Goal: Use online tool/utility: Use online tool/utility

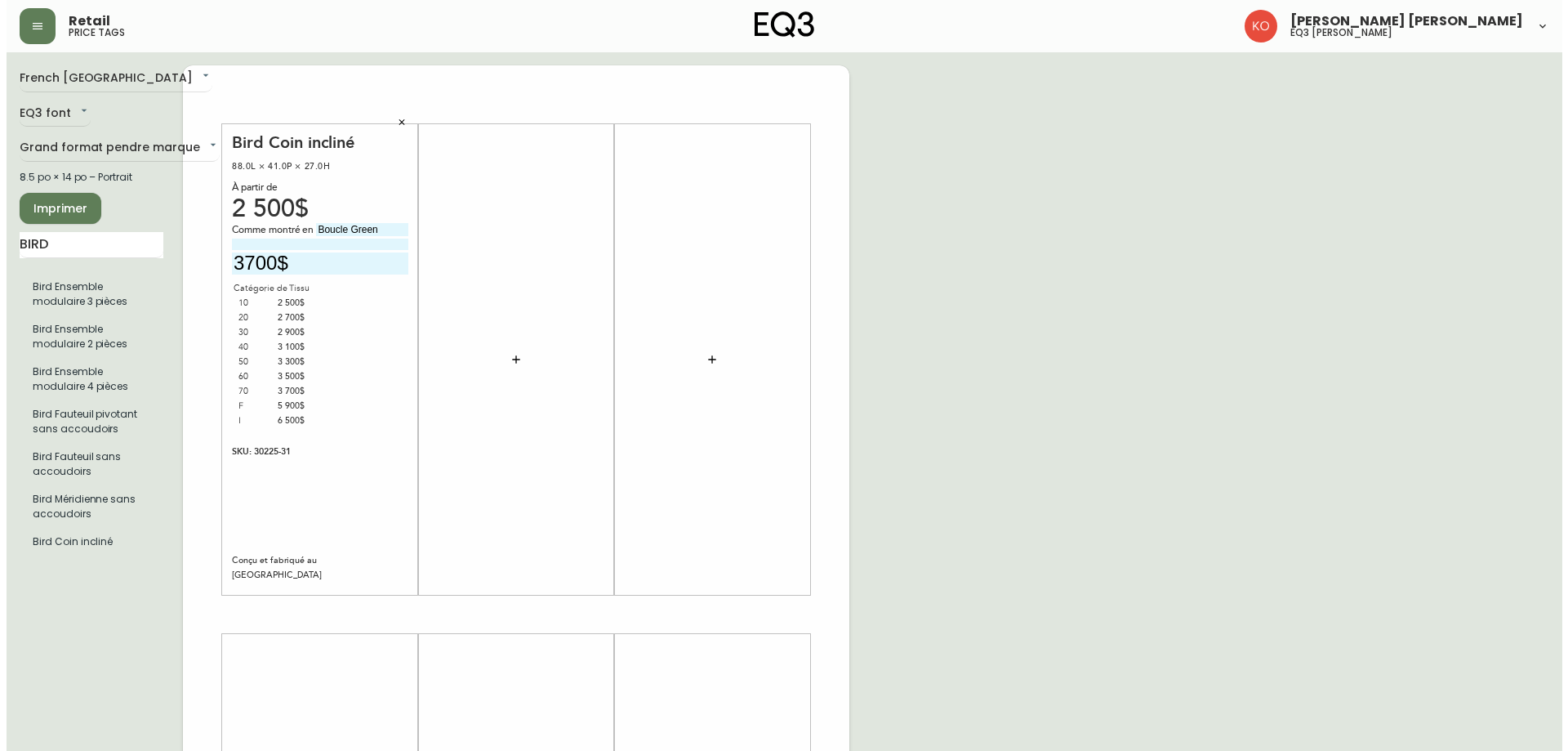
scroll to position [96, 0]
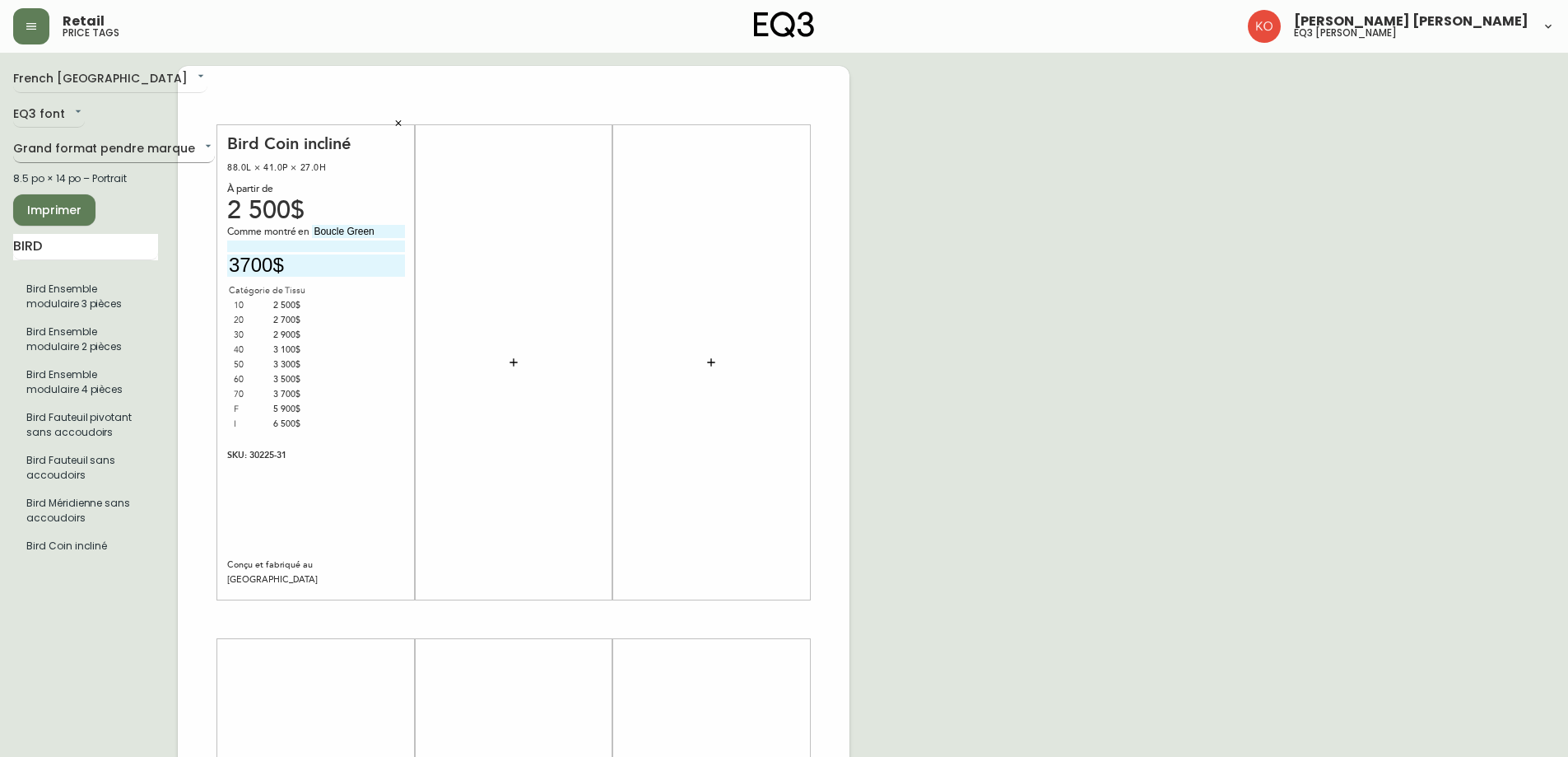
click at [176, 154] on body "Retail price tags [PERSON_NAME] [PERSON_NAME] eq3 laval - [PERSON_NAME] French …" at bounding box center [784, 586] width 1568 height 1173
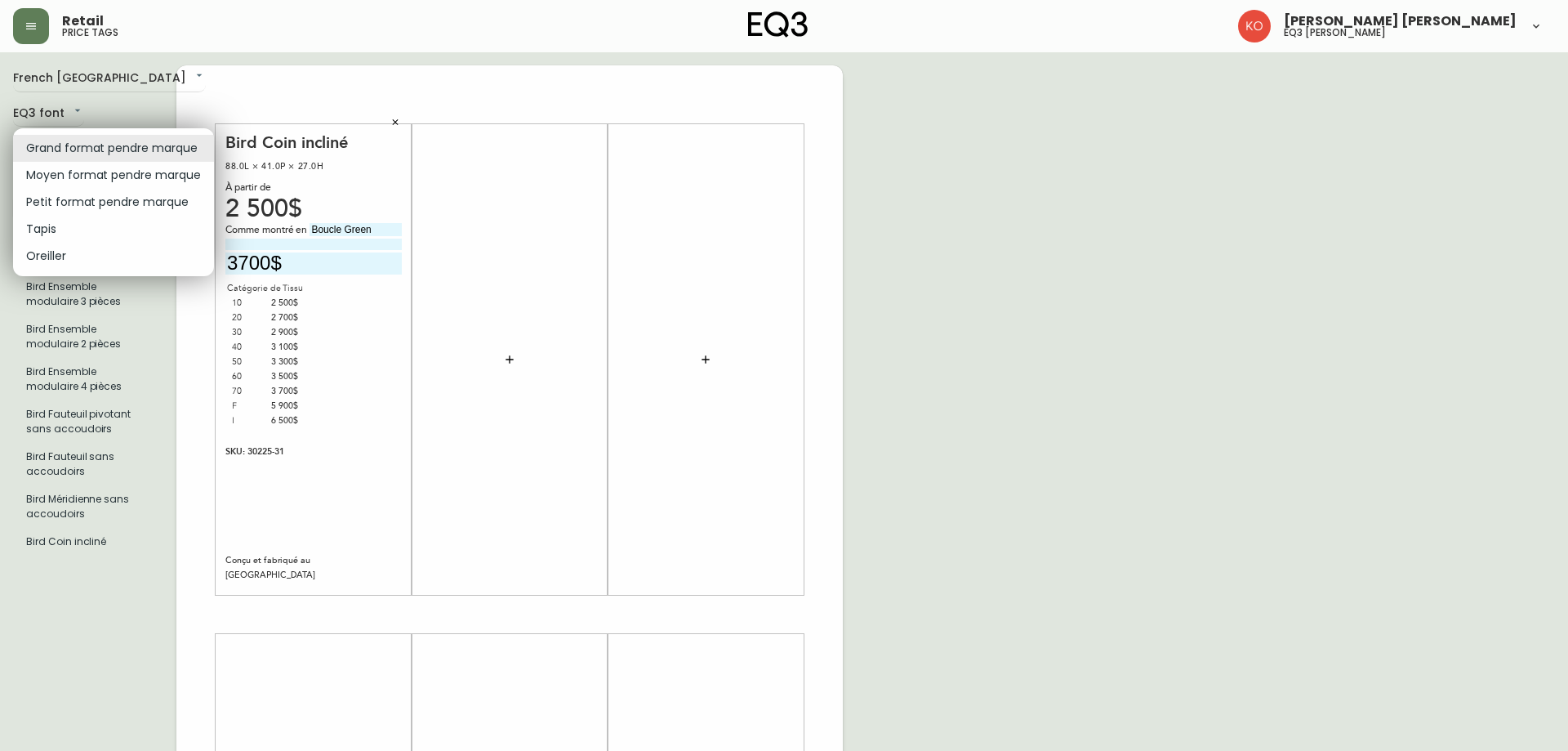
click at [168, 166] on li "Moyen format pendre marque" at bounding box center [114, 175] width 201 height 27
type input "medium"
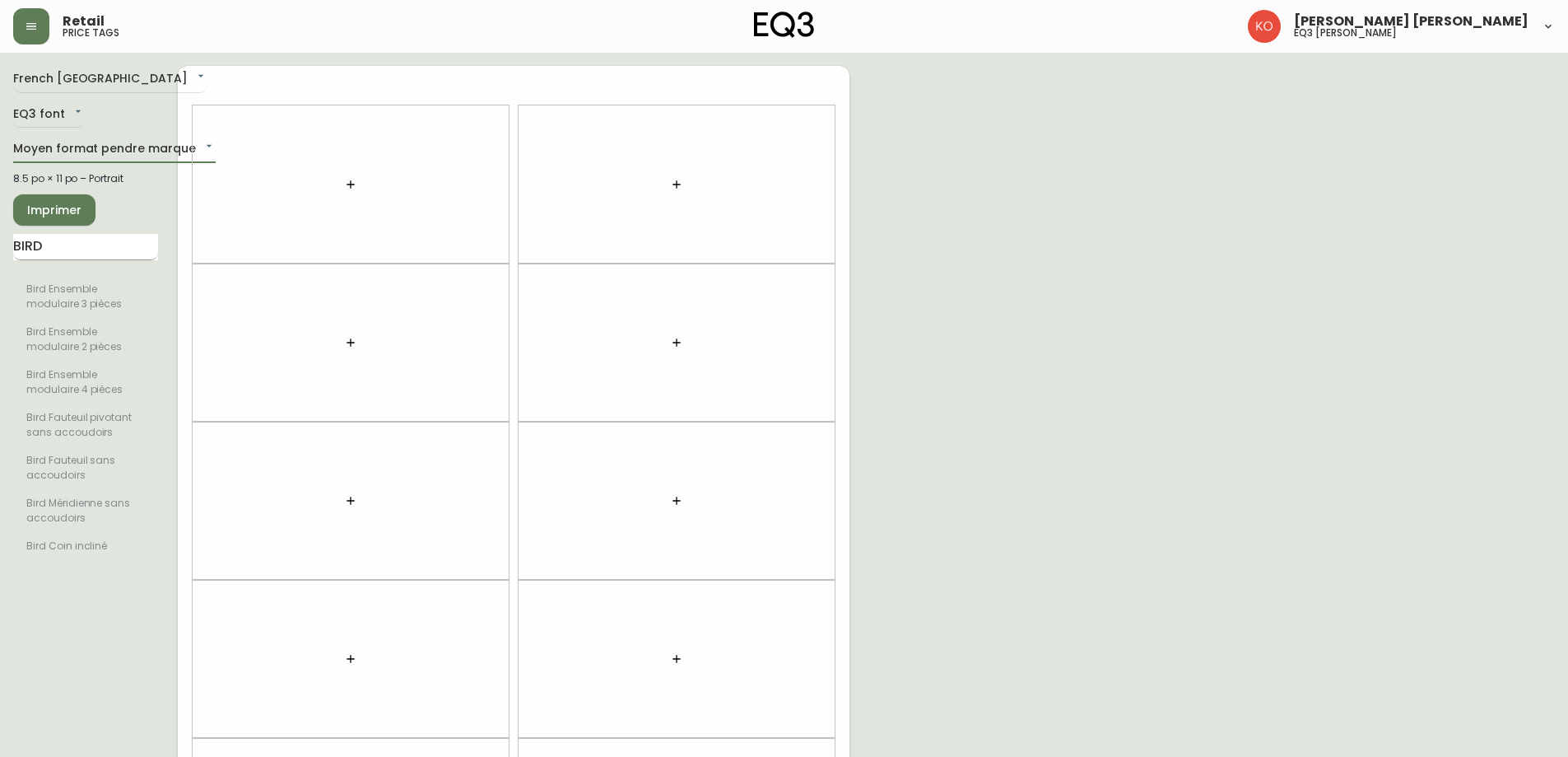
click at [127, 245] on input "BIRD" at bounding box center [86, 246] width 145 height 26
type input "bulb"
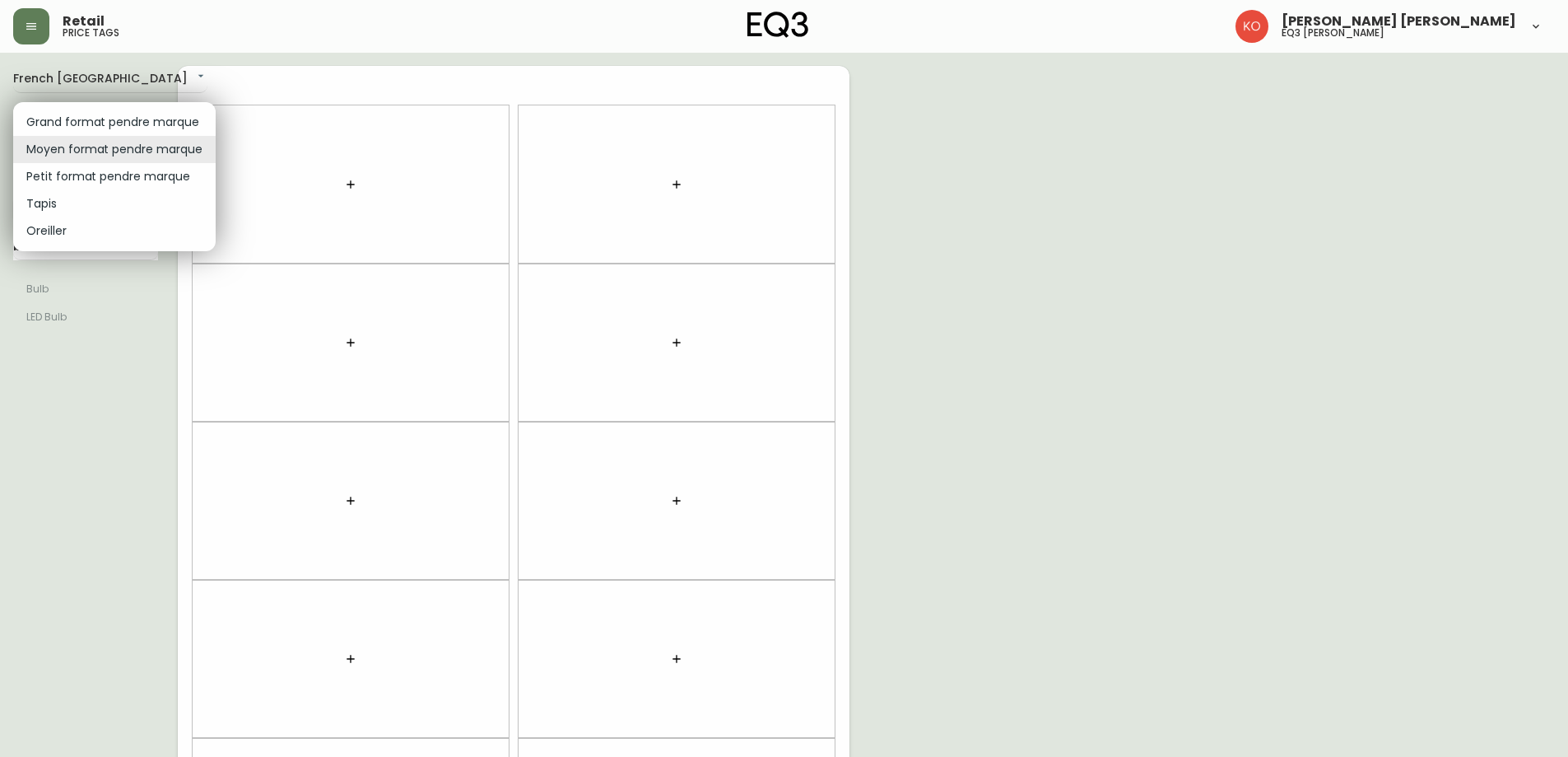
click at [137, 148] on body "Retail price tags [PERSON_NAME] [PERSON_NAME] eq3 [PERSON_NAME] French [GEOGRAP…" at bounding box center [784, 468] width 1568 height 935
drag, startPoint x: 123, startPoint y: 198, endPoint x: 126, endPoint y: 170, distance: 28.2
click at [126, 170] on ul "Grand format pendre marque Moyen format pendre marque Petit format pendre marqu…" at bounding box center [115, 176] width 202 height 149
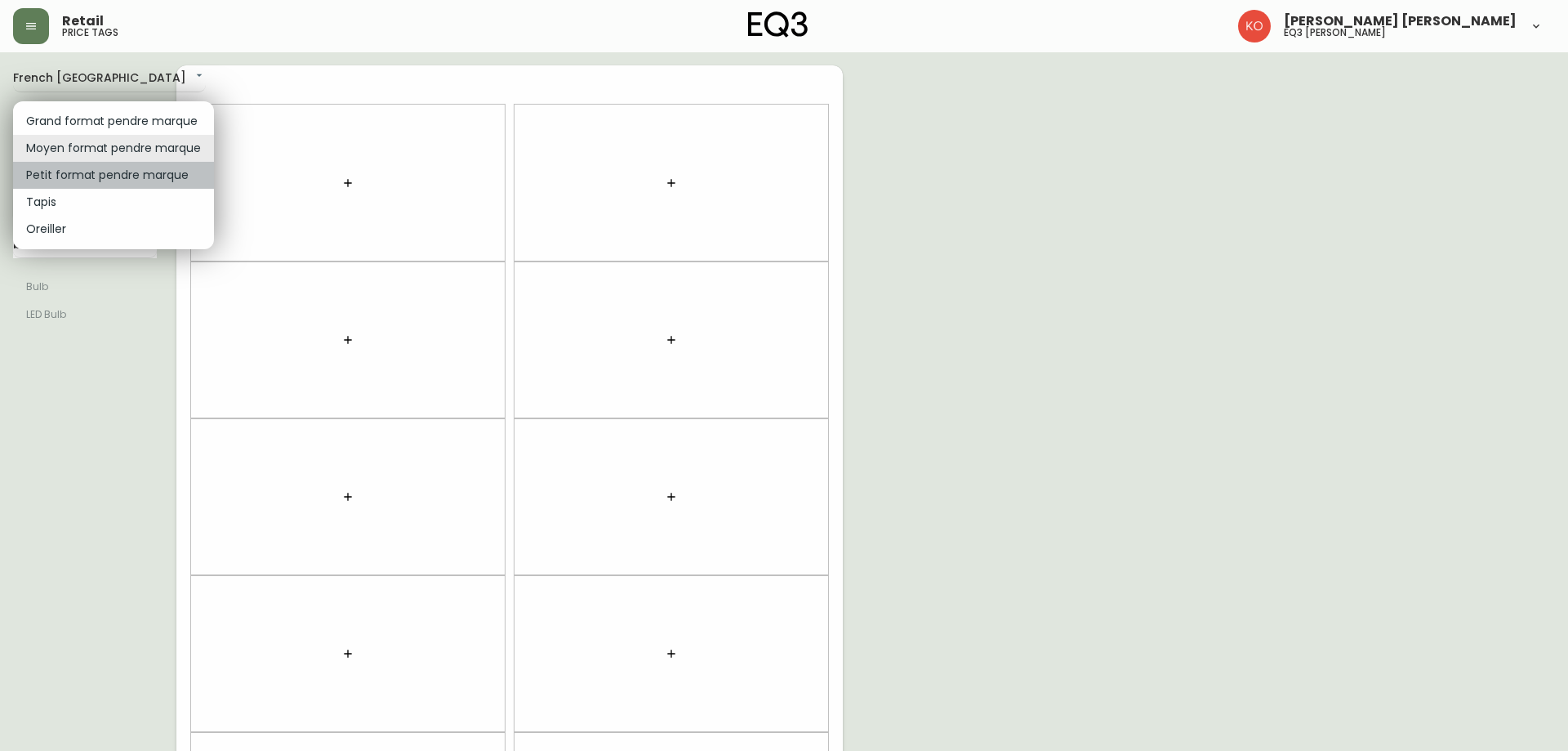
click at [125, 169] on li "Petit format pendre marque" at bounding box center [114, 175] width 201 height 27
type input "small"
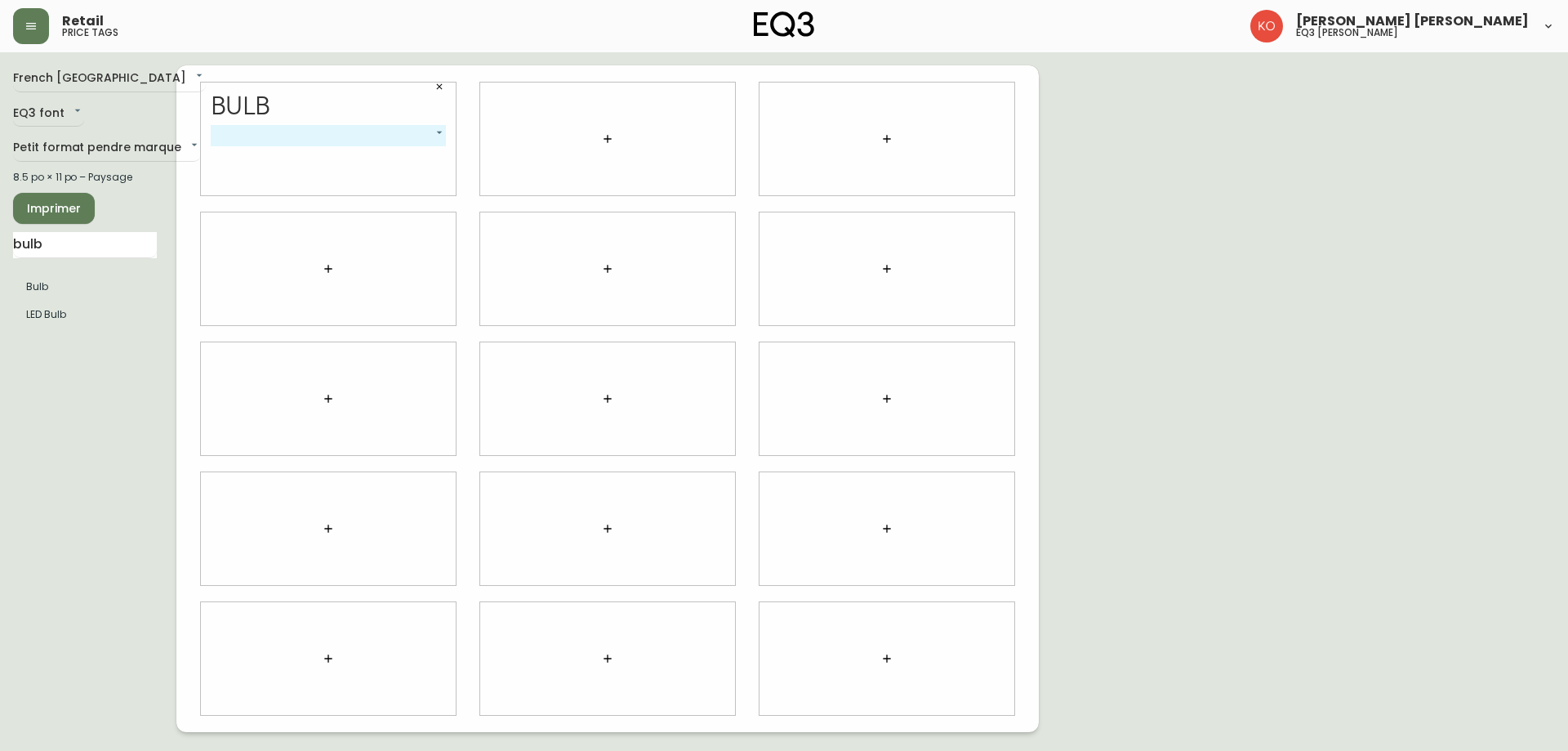
click at [441, 141] on body "Retail price tags [PERSON_NAME] [PERSON_NAME] eq3 laval - [PERSON_NAME] French …" at bounding box center [784, 366] width 1568 height 732
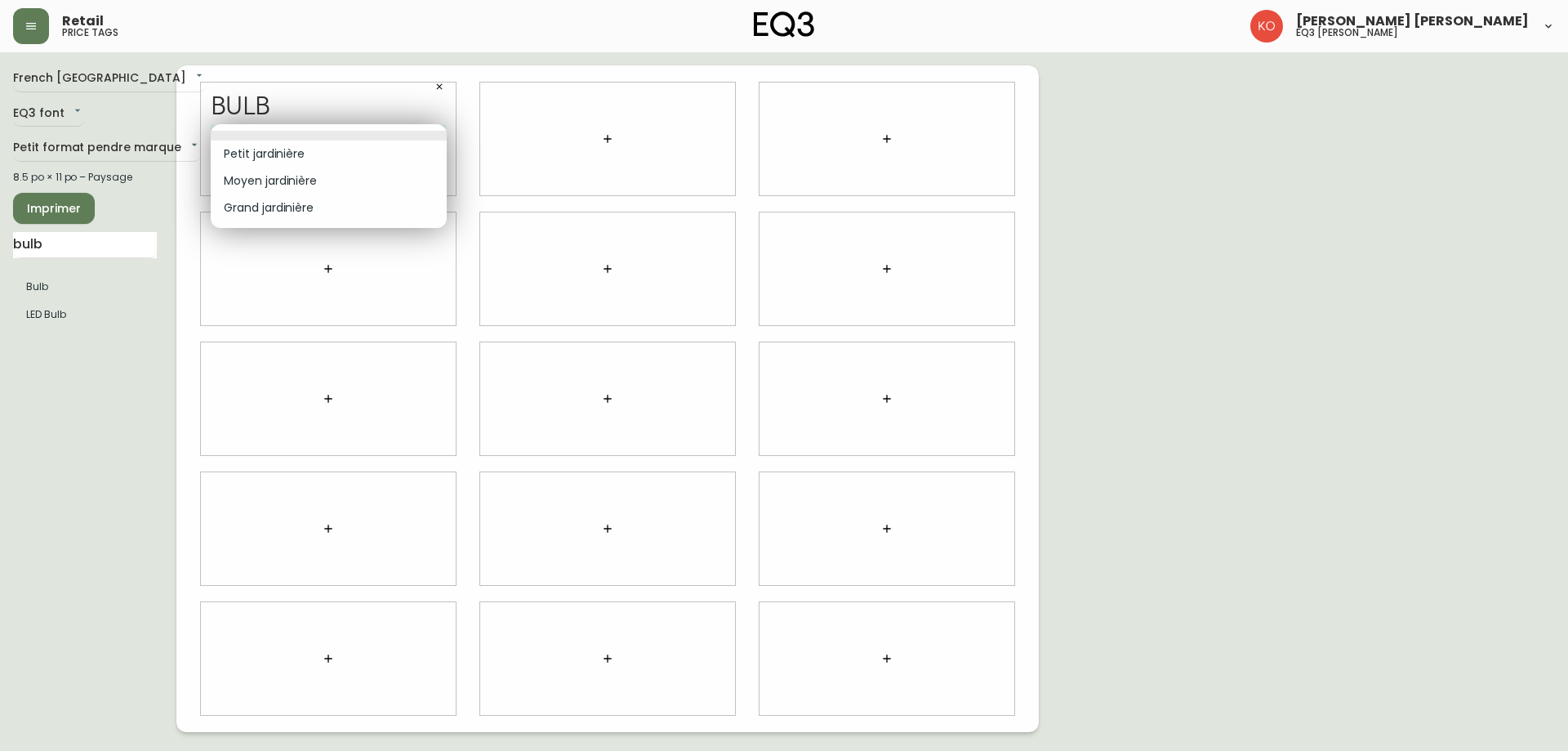
click at [389, 180] on li "Moyen jardinière" at bounding box center [329, 180] width 236 height 27
type input "1"
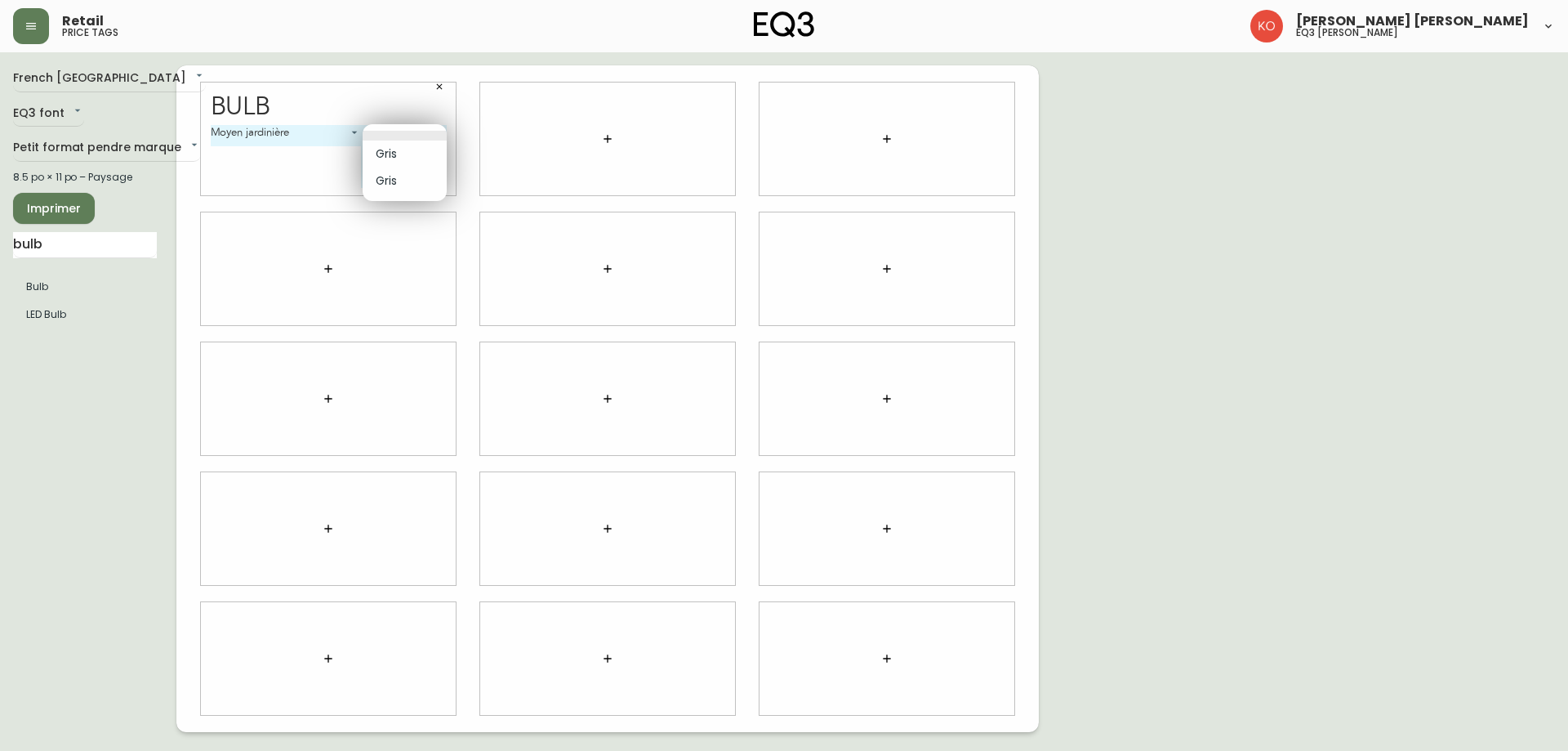
click at [421, 137] on body "Retail price tags [PERSON_NAME] [PERSON_NAME] eq3 laval - [PERSON_NAME] French …" at bounding box center [784, 366] width 1568 height 732
click at [410, 161] on li "Gris" at bounding box center [404, 154] width 84 height 27
click at [435, 140] on div "Gris 0 29,99$ ​ ​" at bounding box center [394, 156] width 104 height 63
click at [411, 131] on body "Retail price tags [PERSON_NAME] [PERSON_NAME] eq3 laval - [PERSON_NAME] French …" at bounding box center [784, 366] width 1568 height 732
click at [436, 131] on div at bounding box center [784, 375] width 1568 height 751
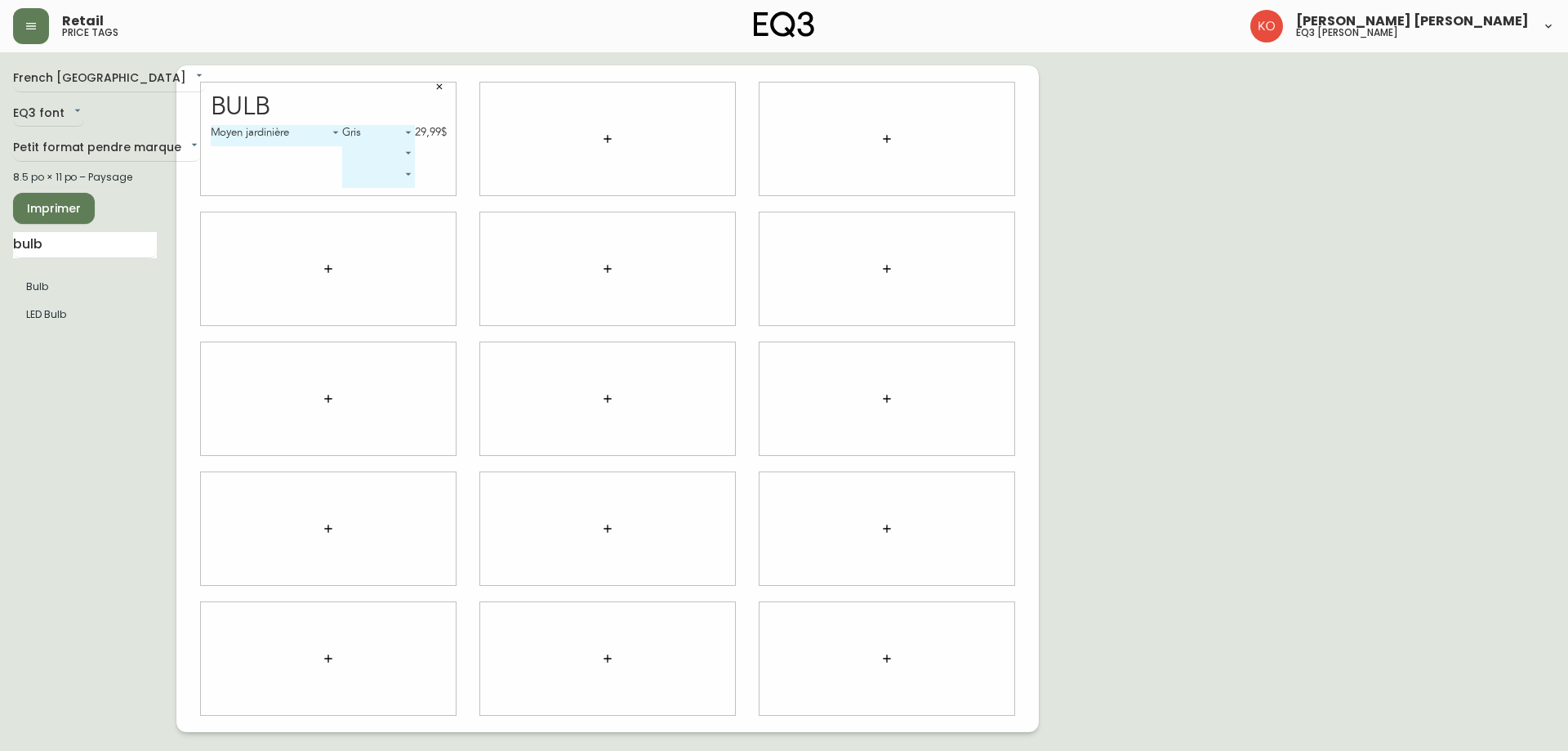
click at [436, 131] on div "[PERSON_NAME]" at bounding box center [784, 375] width 1568 height 751
click at [436, 131] on div "29,99$" at bounding box center [431, 132] width 32 height 15
click at [291, 170] on div "Moyen jardinière 1 Gris 0 29,99$ ​ ​" at bounding box center [329, 160] width 236 height 70
click at [397, 62] on main "French Canada fr_CA EQ3 font EQ3 Petit format pendre marque small 8.5 po × 11 p…" at bounding box center [784, 392] width 1568 height 680
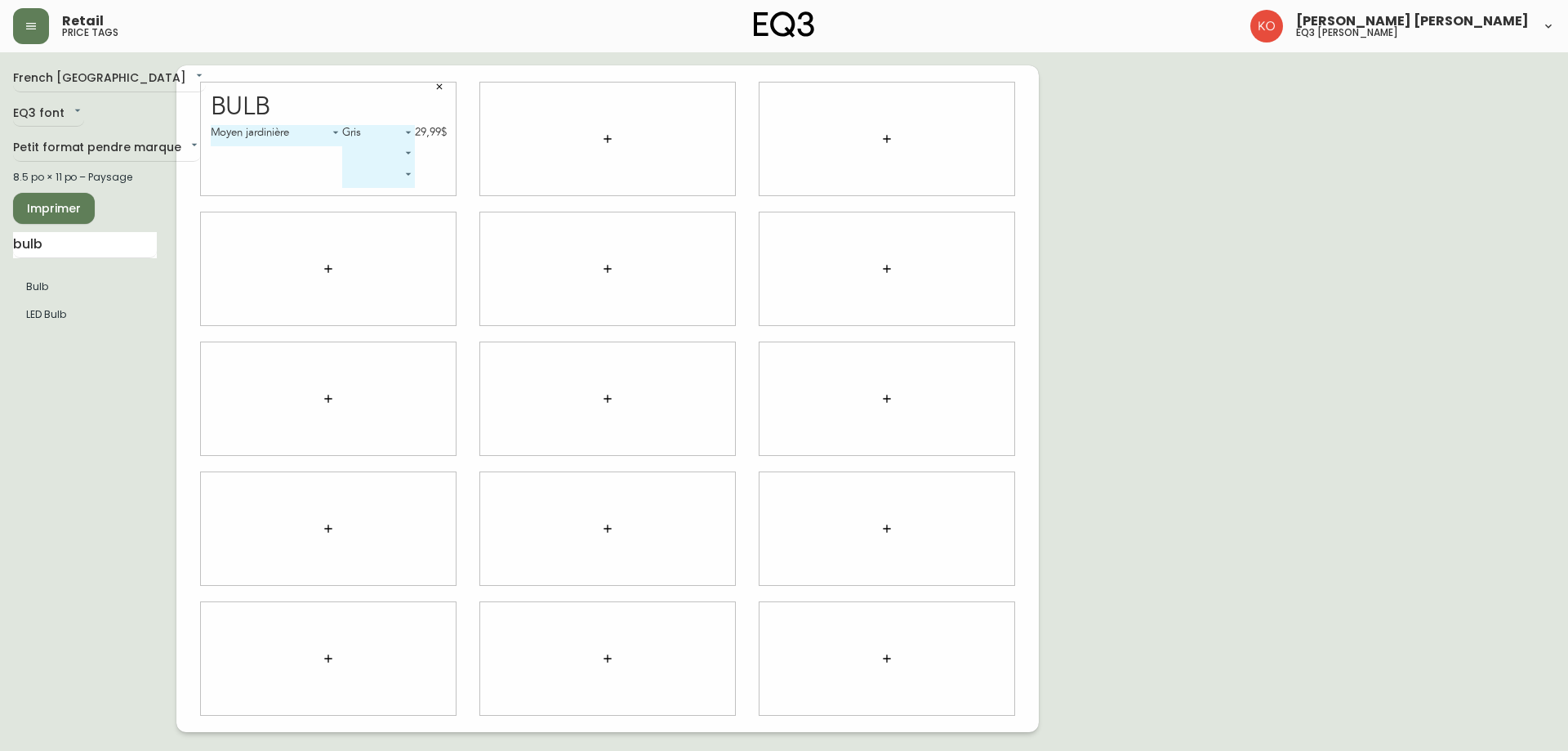
click at [1243, 140] on div "French Canada fr_CA EQ3 font EQ3 Petit format pendre marque small 8.5 po × 11 p…" at bounding box center [784, 399] width 1542 height 667
click at [132, 338] on div "French Canada fr_CA EQ3 font EQ3 Petit format pendre marque small 8.5 po × 11 p…" at bounding box center [95, 399] width 163 height 667
click at [1202, 154] on div "French Canada fr_CA EQ3 font EQ3 Petit format pendre marque small 8.5 po × 11 p…" at bounding box center [784, 399] width 1542 height 667
click at [176, 224] on div "French Canada fr_CA EQ3 font EQ3 Petit format pendre marque small 8.5 po × 11 p…" at bounding box center [95, 399] width 163 height 667
click at [402, 157] on body "Retail price tags [PERSON_NAME] [PERSON_NAME] eq3 laval - [PERSON_NAME] French …" at bounding box center [784, 366] width 1568 height 732
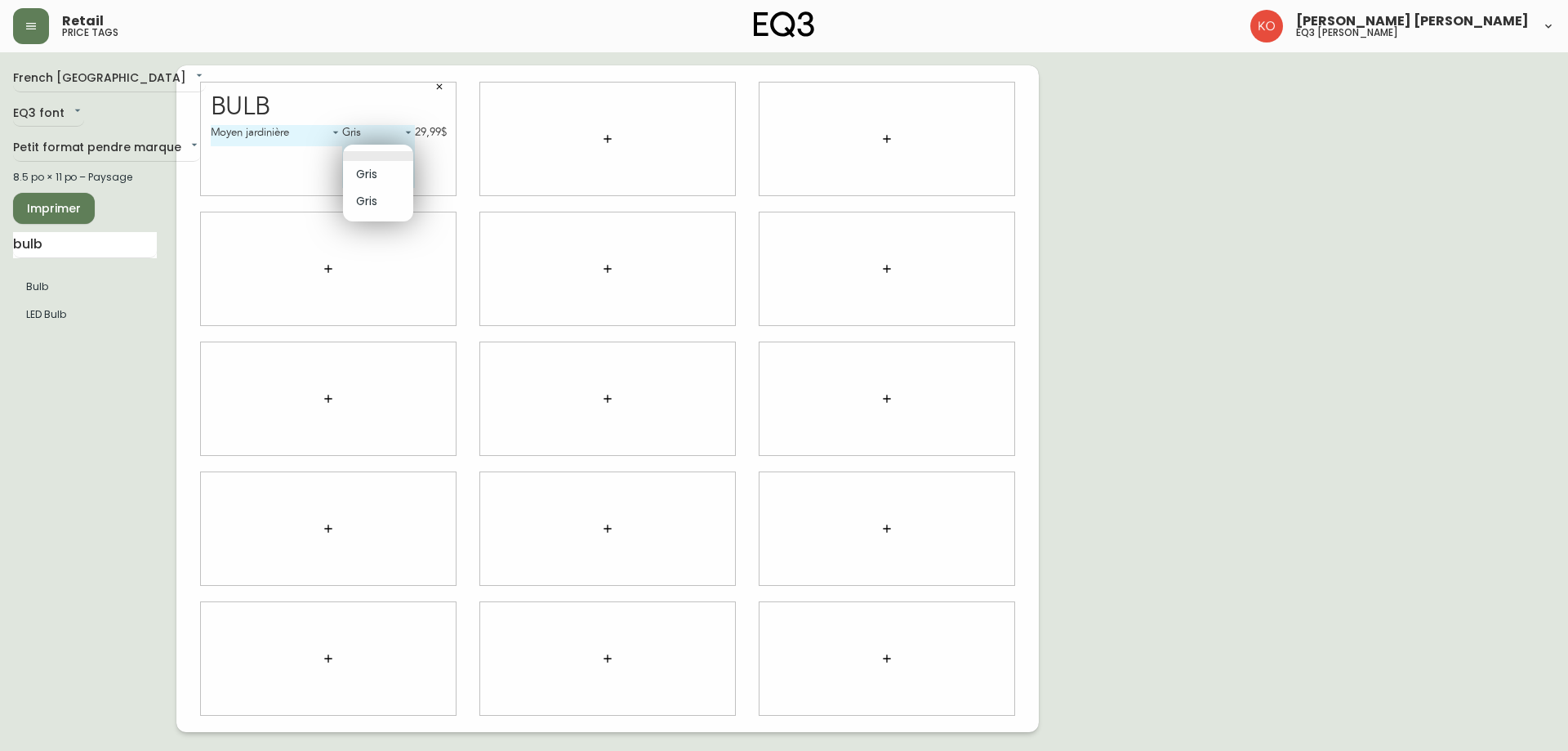
click at [1092, 140] on div at bounding box center [784, 375] width 1568 height 751
click at [78, 197] on button "Imprimer" at bounding box center [54, 208] width 82 height 31
click at [83, 204] on button "Imprimer" at bounding box center [54, 208] width 82 height 31
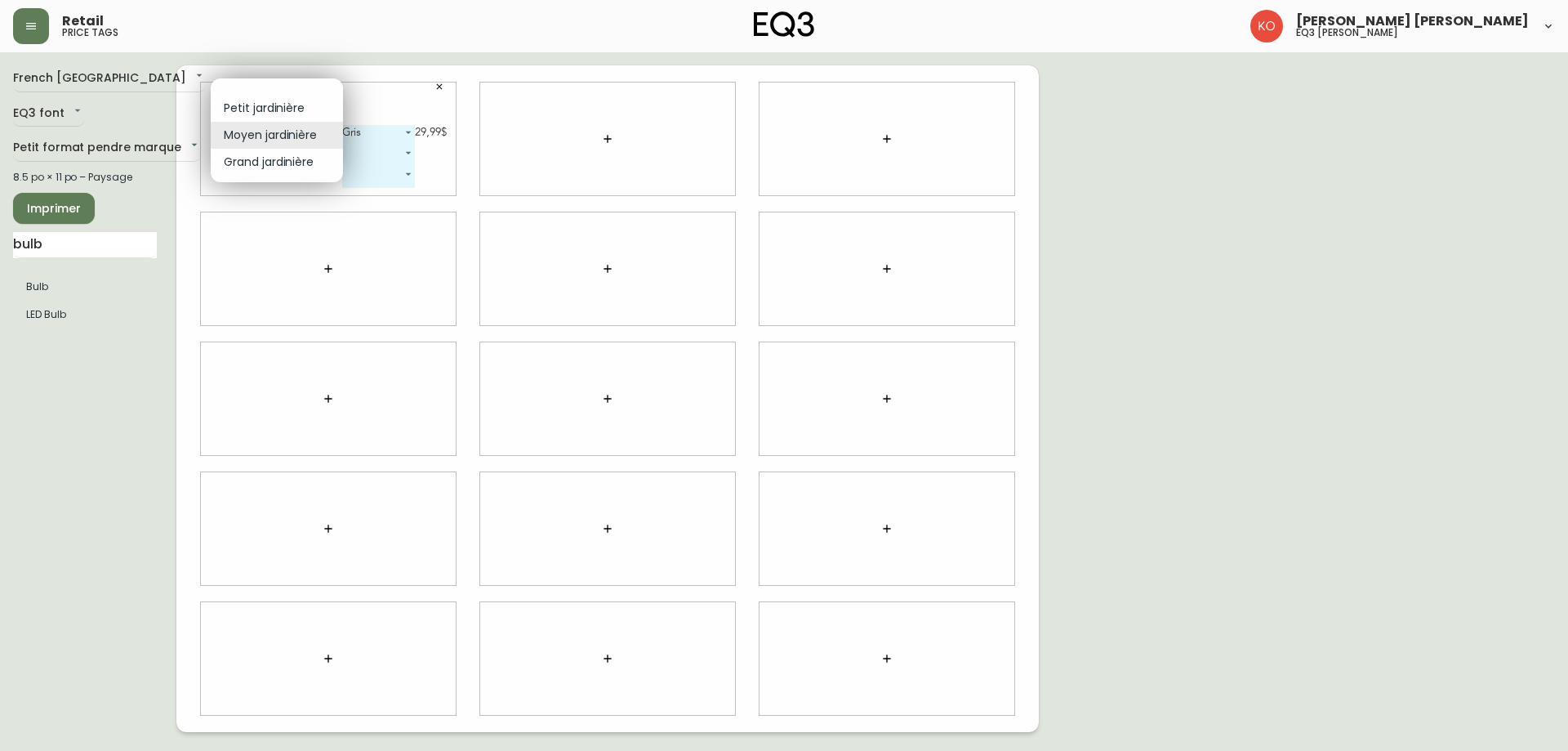
click at [337, 136] on body "Retail price tags [PERSON_NAME] [PERSON_NAME] eq3 laval - [PERSON_NAME] French …" at bounding box center [784, 366] width 1568 height 732
click at [299, 134] on li "Moyen jardinière" at bounding box center [276, 135] width 132 height 27
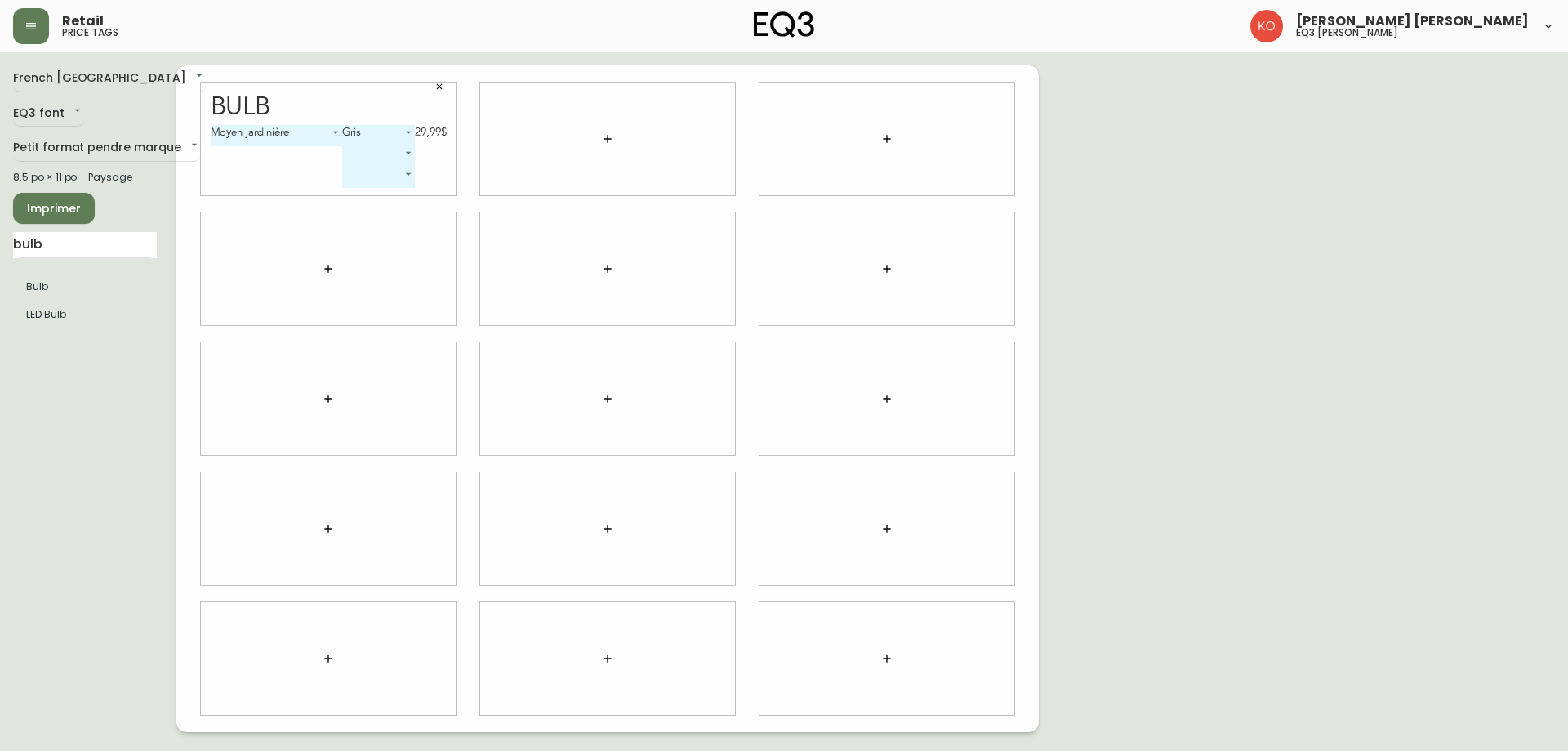
click at [405, 132] on body "Retail price tags [PERSON_NAME] [PERSON_NAME] eq3 laval - [PERSON_NAME] French …" at bounding box center [784, 366] width 1568 height 732
click at [384, 162] on li "Gris" at bounding box center [378, 162] width 70 height 27
type input "1"
click at [227, 276] on div at bounding box center [328, 268] width 255 height 113
click at [107, 391] on div "French Canada fr_CA EQ3 font EQ3 Petit format pendre marque small 8.5 po × 11 p…" at bounding box center [95, 399] width 163 height 667
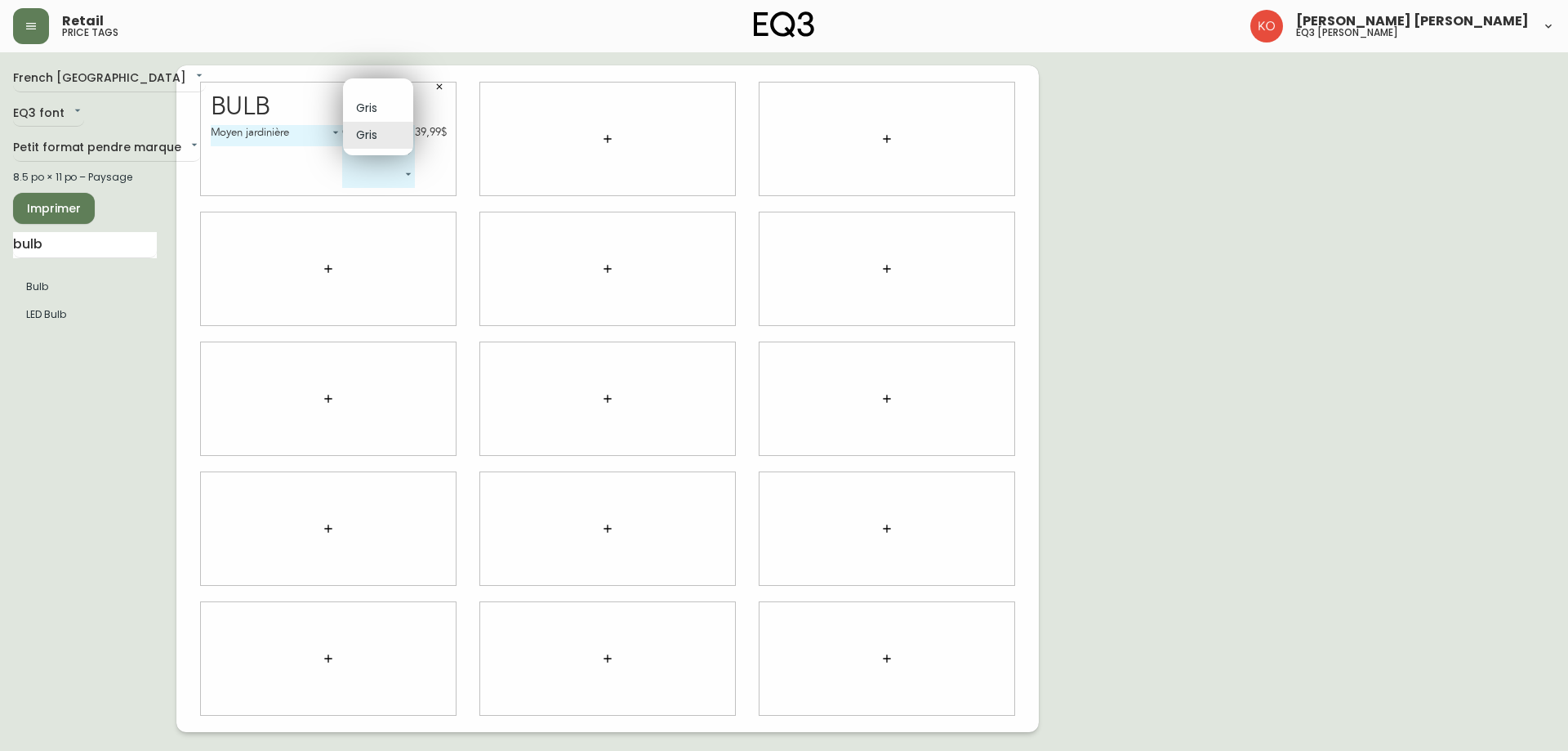
click at [403, 132] on body "Retail price tags [PERSON_NAME] [PERSON_NAME] eq3 laval - [PERSON_NAME] French …" at bounding box center [784, 366] width 1568 height 732
click at [155, 378] on div at bounding box center [784, 375] width 1568 height 751
click at [55, 252] on input "bulb" at bounding box center [85, 244] width 144 height 26
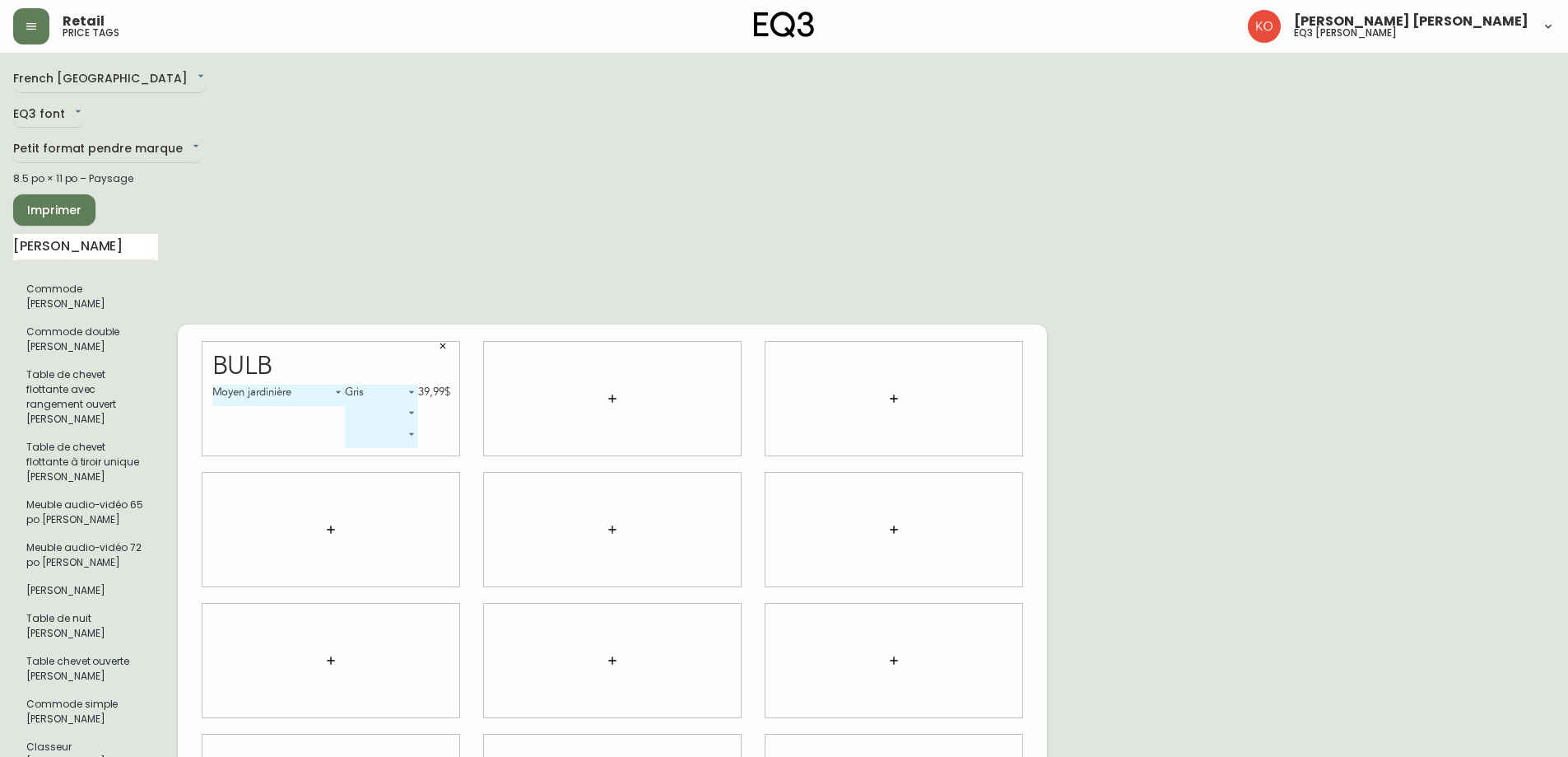
drag, startPoint x: 460, startPoint y: 135, endPoint x: 461, endPoint y: 126, distance: 9.1
click at [457, 129] on div "Bulb Moyen jardinière 1 Gris 1 39,99$ ​ ​" at bounding box center [613, 661] width 870 height 1190
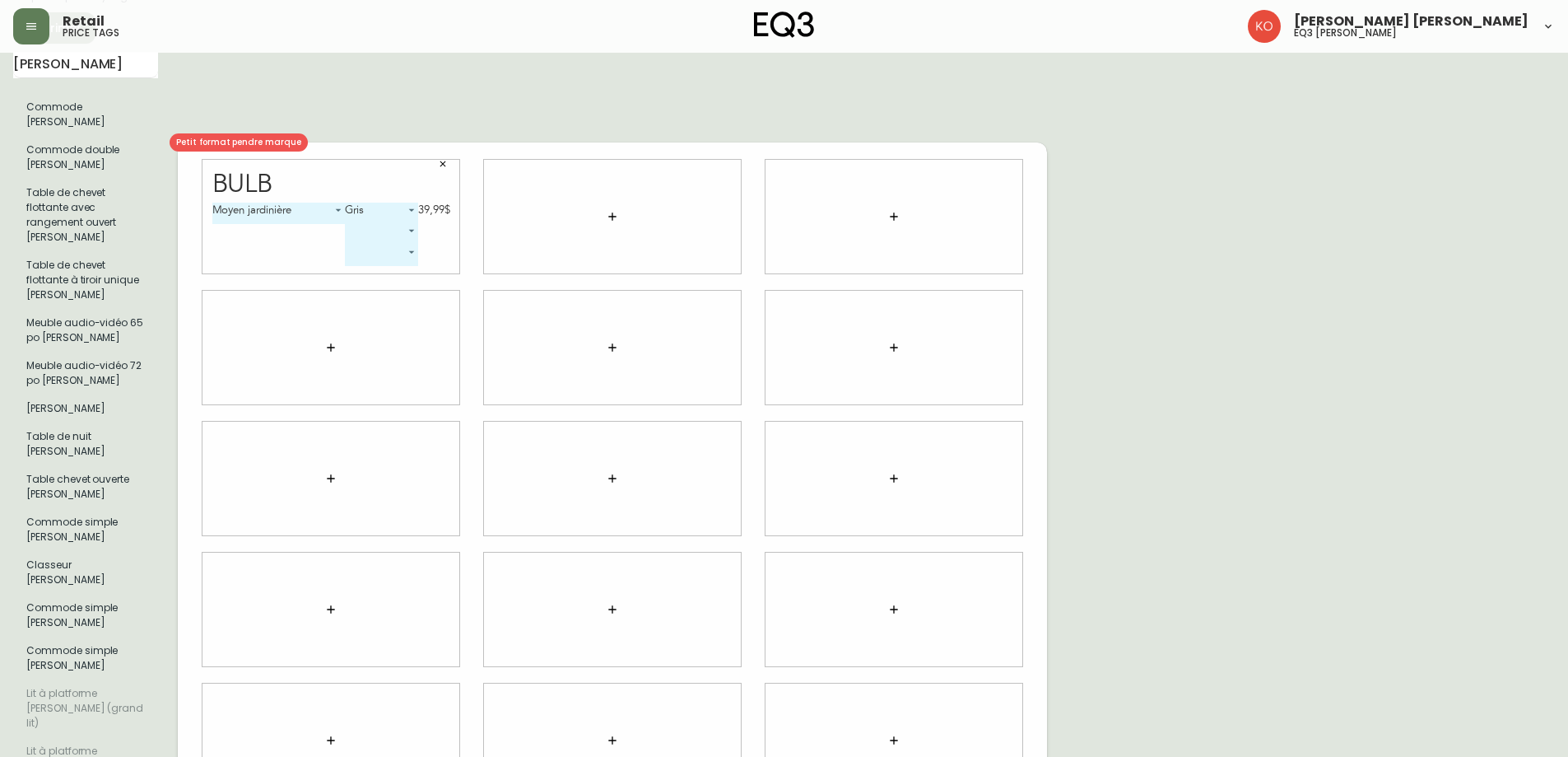
scroll to position [17, 0]
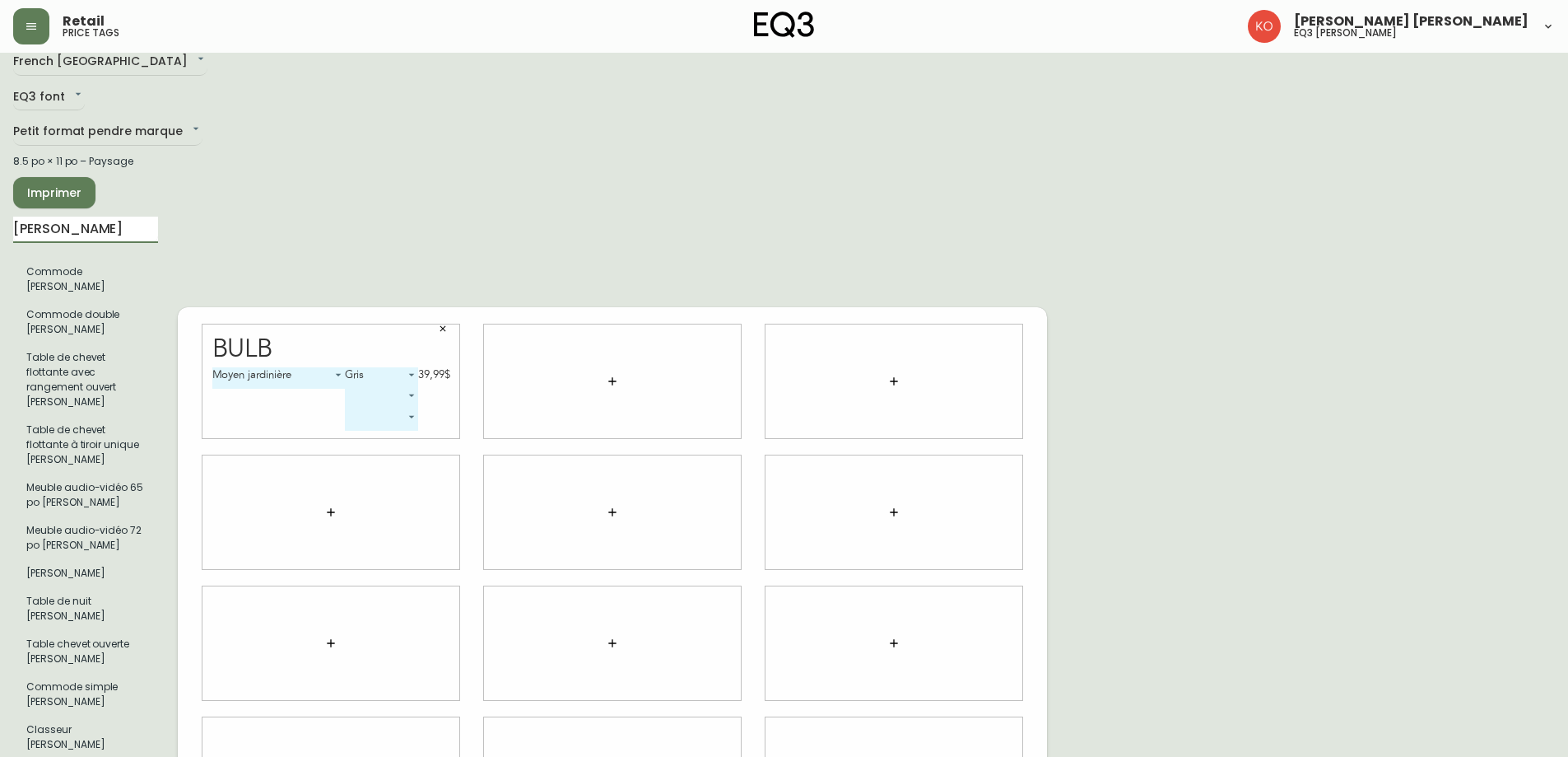
drag, startPoint x: 67, startPoint y: 229, endPoint x: 0, endPoint y: 217, distance: 68.1
click at [0, 217] on main "French Canada fr_CA EQ3 font EQ3 Petit format pendre marque small 8.5 po × 11 p…" at bounding box center [784, 637] width 1568 height 1202
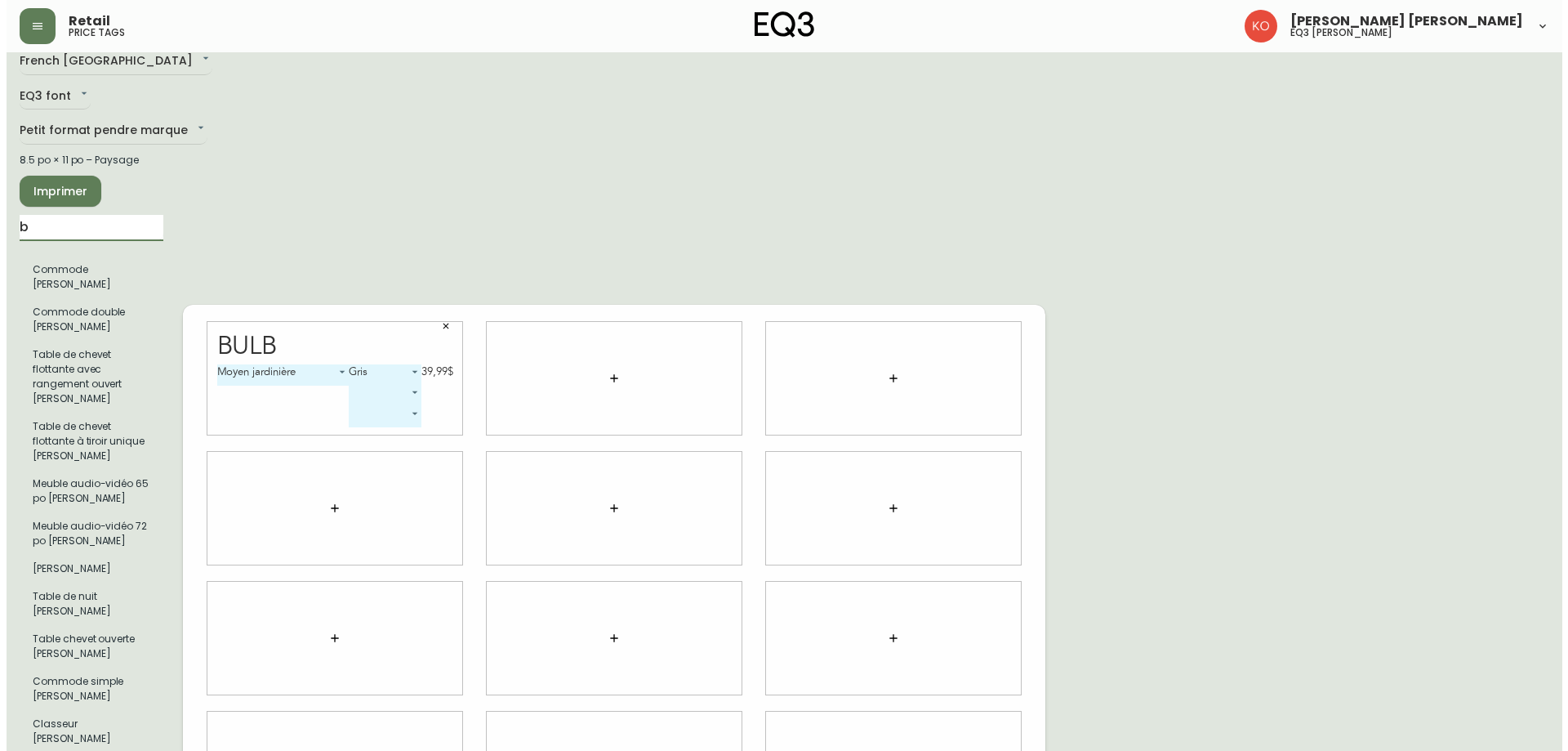
scroll to position [0, 0]
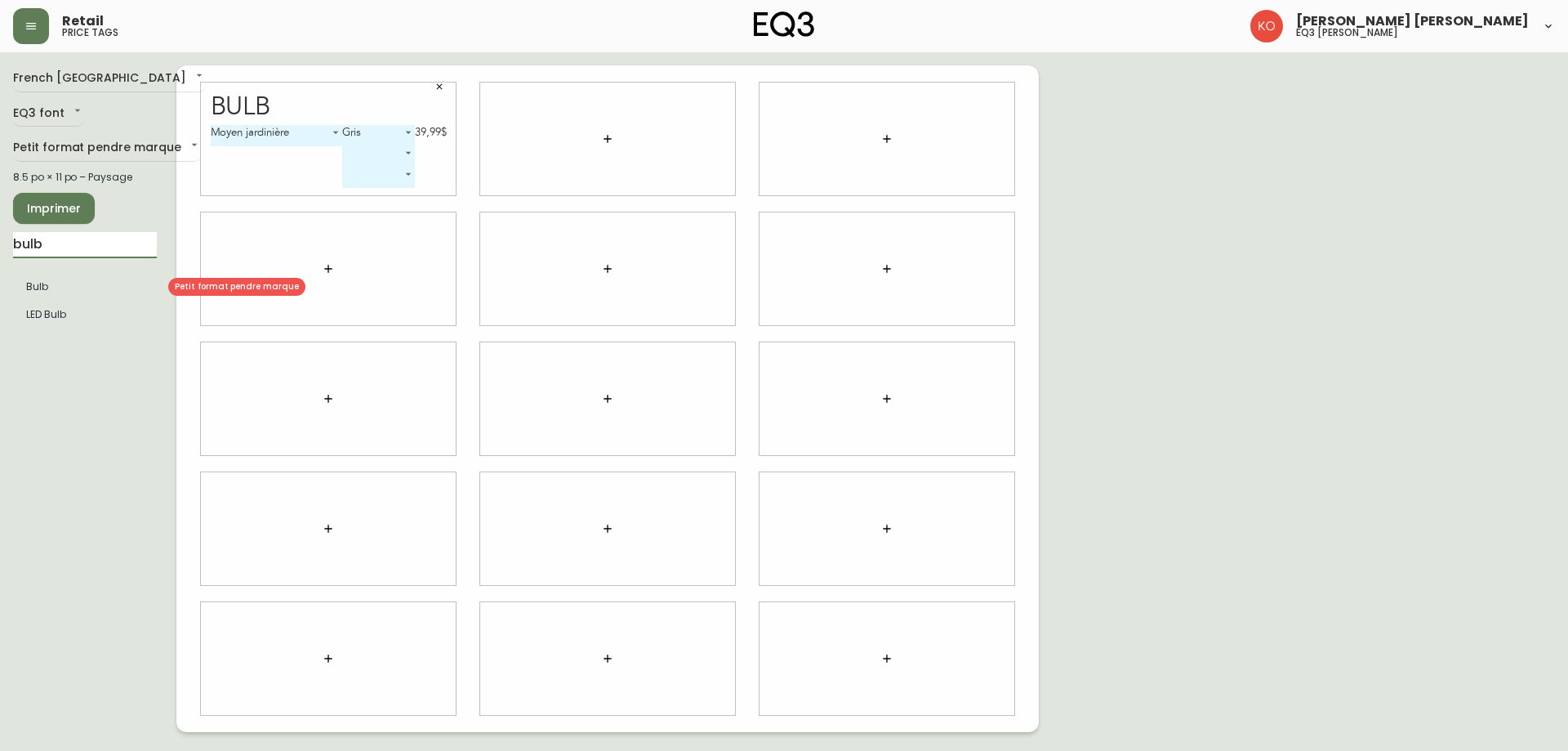
type input "bulb"
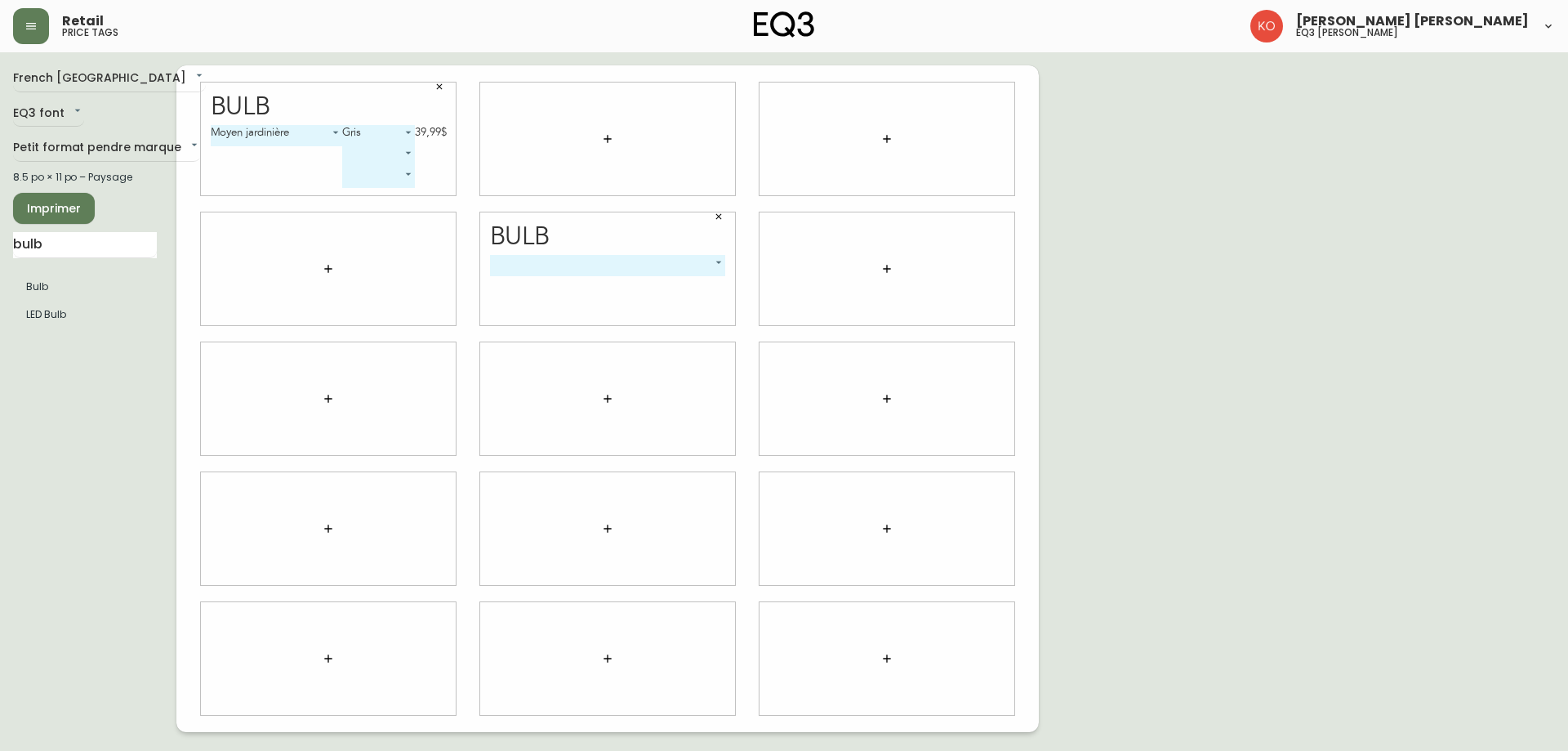
click at [724, 265] on body "Retail price tags [PERSON_NAME] [PERSON_NAME] eq3 laval - [PERSON_NAME] French …" at bounding box center [784, 366] width 1568 height 732
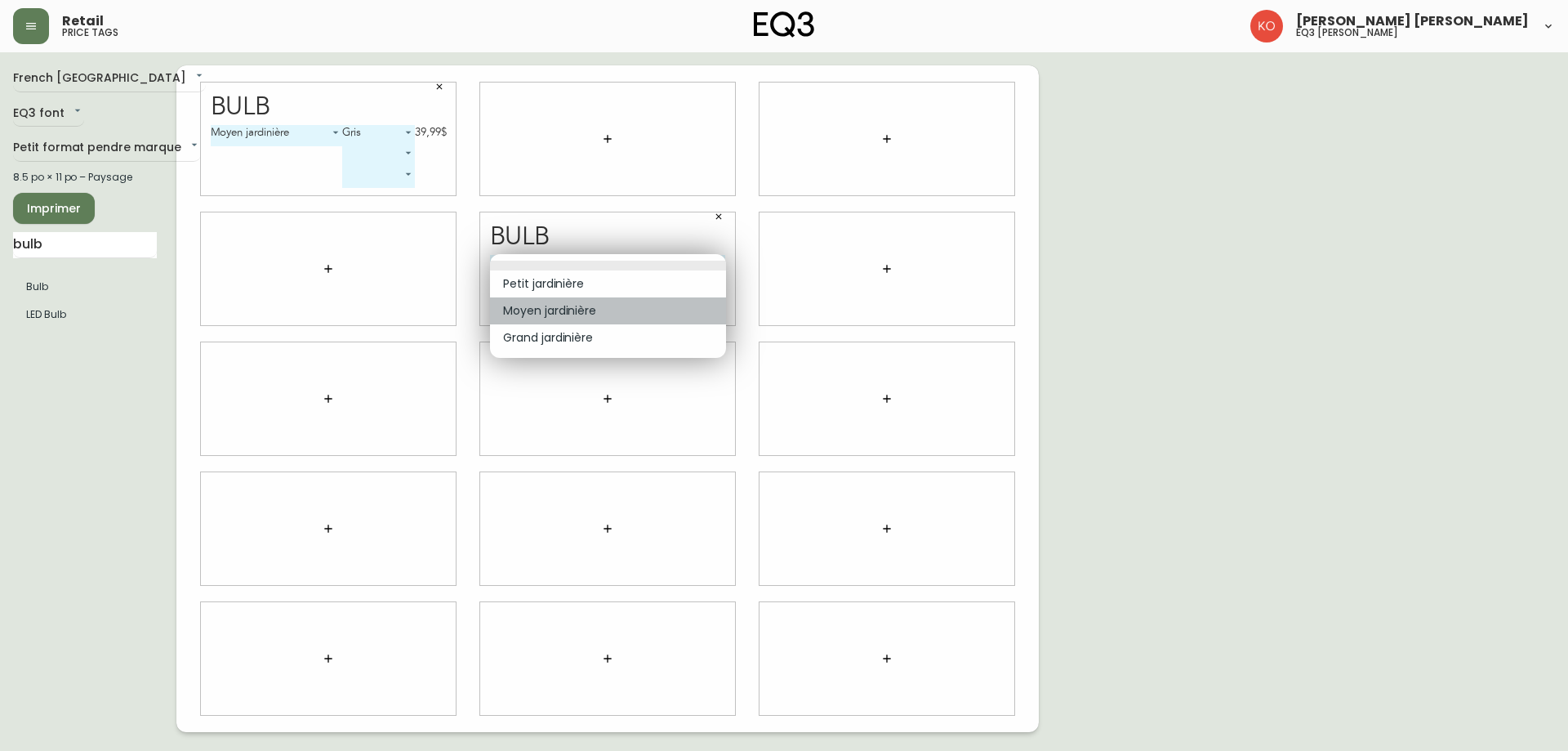
drag, startPoint x: 572, startPoint y: 310, endPoint x: 566, endPoint y: 300, distance: 11.7
click at [571, 306] on li "Moyen jardinière" at bounding box center [609, 311] width 236 height 27
type input "1"
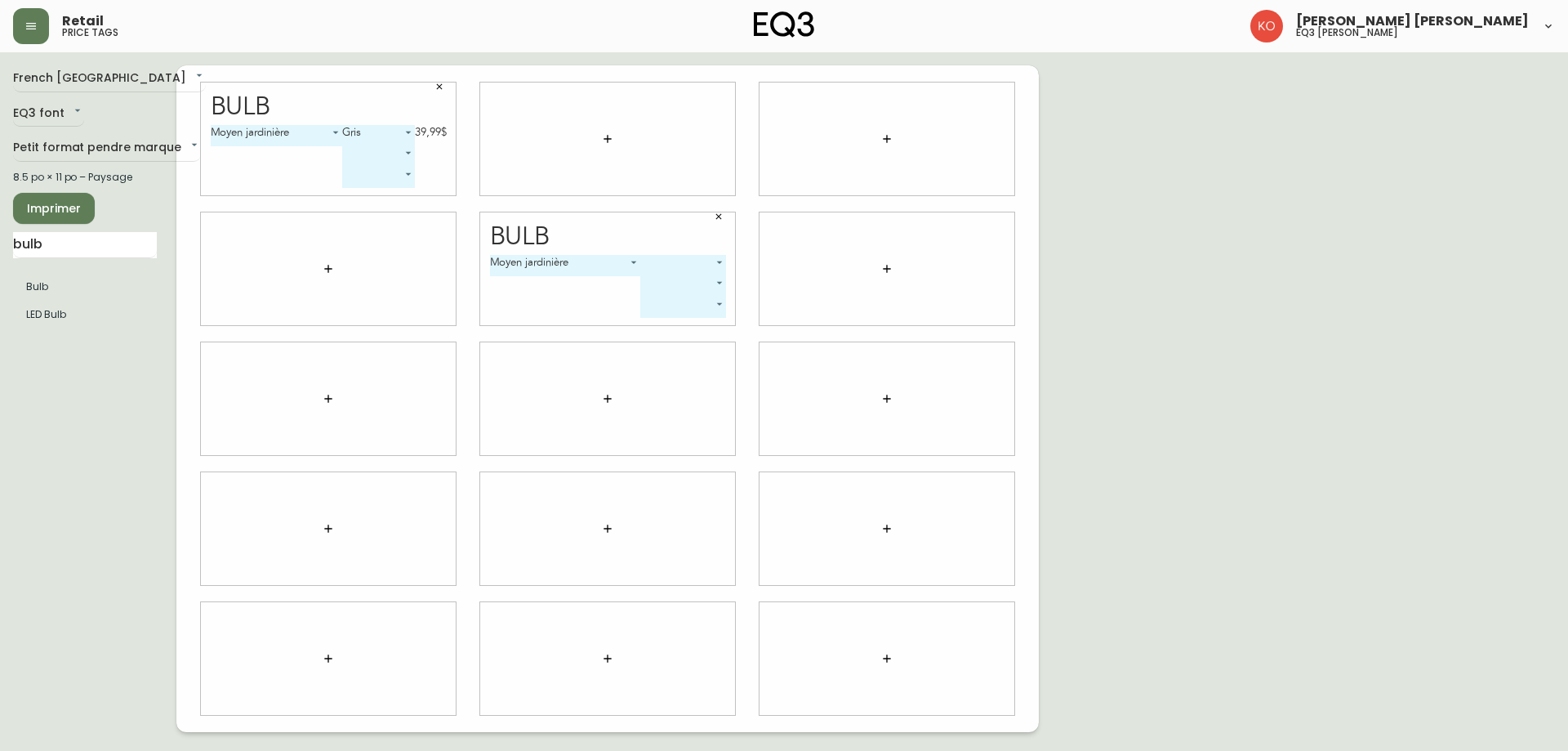
click at [718, 260] on body "Retail price tags [PERSON_NAME] [PERSON_NAME] eq3 laval - [PERSON_NAME] French …" at bounding box center [784, 366] width 1568 height 732
drag, startPoint x: 686, startPoint y: 312, endPoint x: 676, endPoint y: 308, distance: 10.8
click at [683, 309] on li "Gris" at bounding box center [684, 311] width 84 height 27
type input "1"
click at [436, 92] on button "button" at bounding box center [440, 87] width 25 height 25
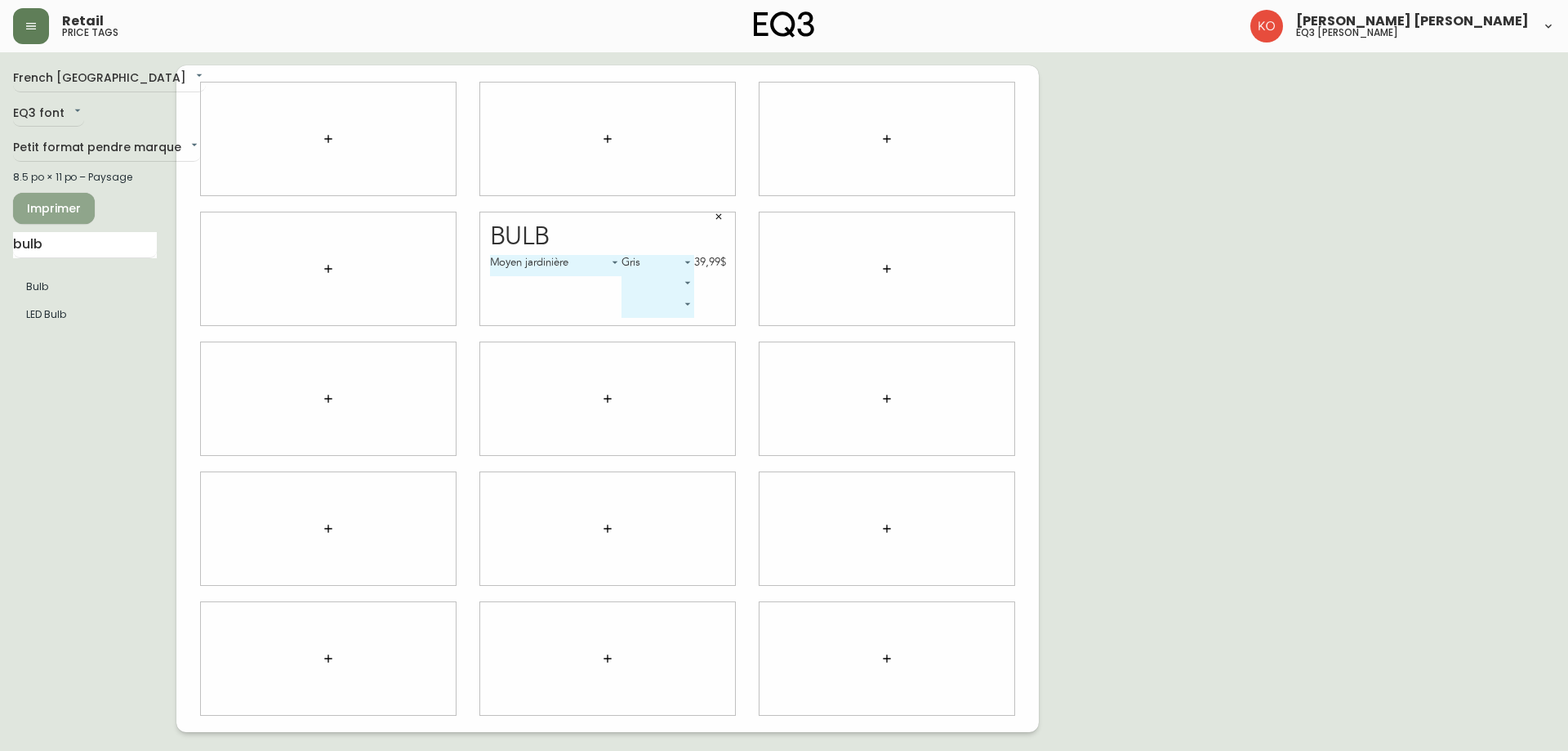
click at [65, 216] on span "Imprimer" at bounding box center [53, 208] width 56 height 20
click at [53, 243] on input "bulb" at bounding box center [85, 244] width 144 height 26
click at [52, 242] on input "bulb" at bounding box center [85, 244] width 144 height 26
drag, startPoint x: 31, startPoint y: 238, endPoint x: 0, endPoint y: 227, distance: 32.9
click at [0, 227] on main "French Canada fr_CA EQ3 font EQ3 Petit format pendre marque small 8.5 po × 11 p…" at bounding box center [784, 392] width 1568 height 680
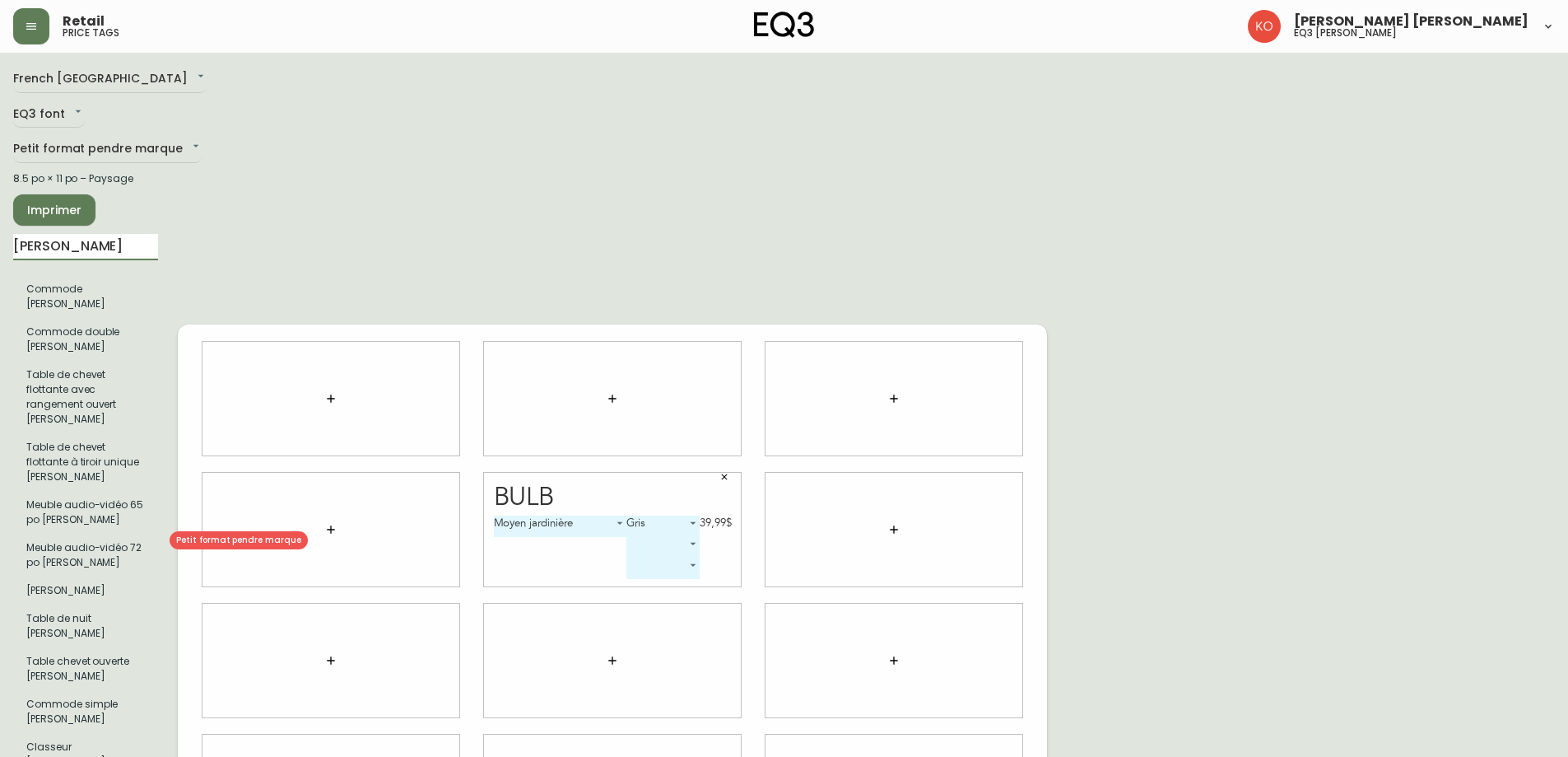
type input "[PERSON_NAME]"
click at [96, 540] on li "Meuble audio-vidéo 72 po [PERSON_NAME]" at bounding box center [86, 555] width 145 height 43
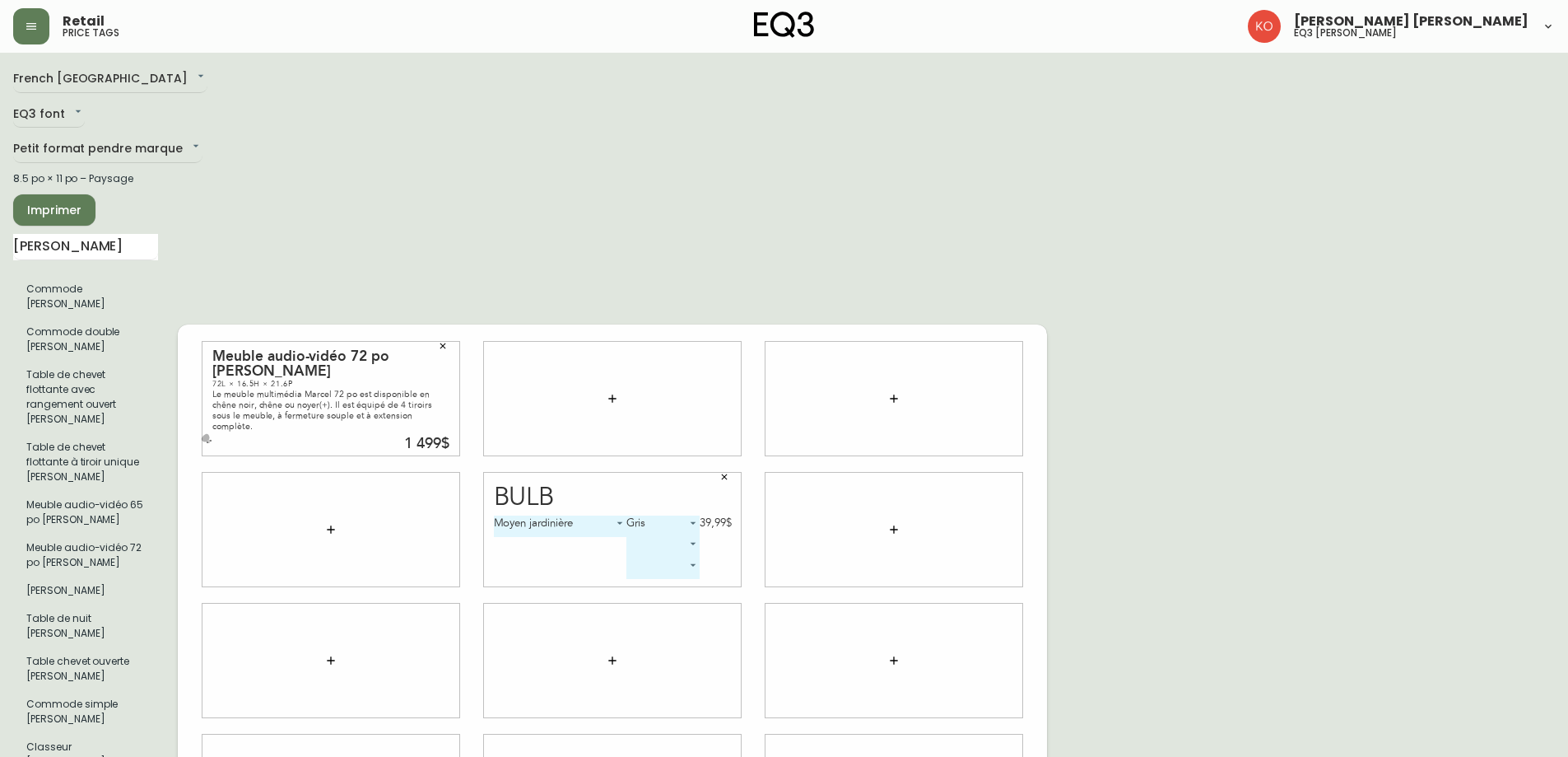
click at [211, 434] on button "button" at bounding box center [209, 442] width 16 height 16
click at [417, 432] on input "text" at bounding box center [424, 442] width 59 height 20
type input "2099$"
click at [443, 341] on icon "button" at bounding box center [442, 346] width 10 height 10
click at [722, 472] on icon "button" at bounding box center [724, 477] width 10 height 10
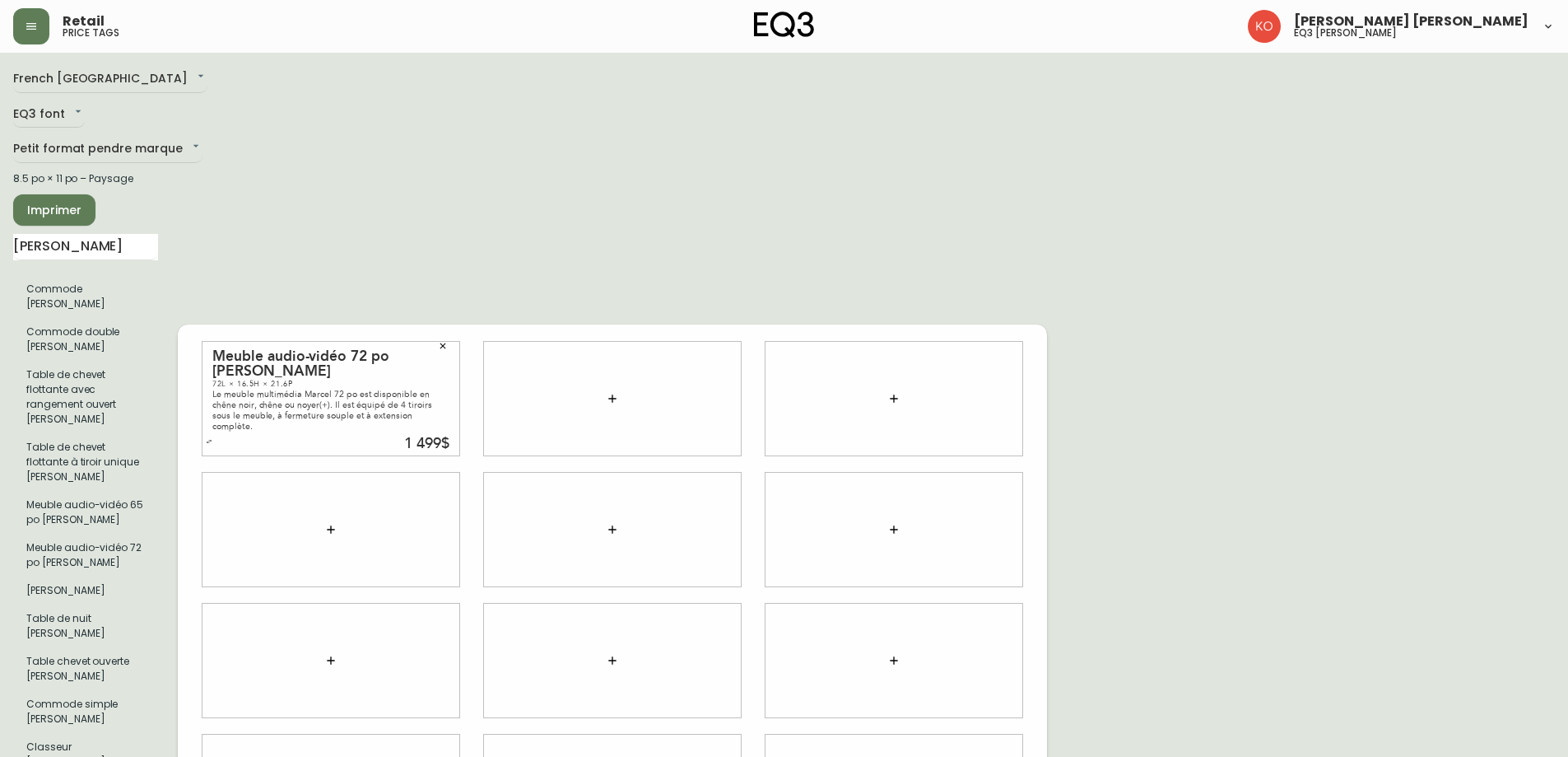
click at [208, 438] on icon "button" at bounding box center [209, 441] width 6 height 6
click at [429, 432] on input "text" at bounding box center [424, 442] width 59 height 20
type input "2099$"
click at [70, 205] on span "Imprimer" at bounding box center [54, 210] width 56 height 21
click at [116, 255] on input "[PERSON_NAME]" at bounding box center [86, 246] width 145 height 26
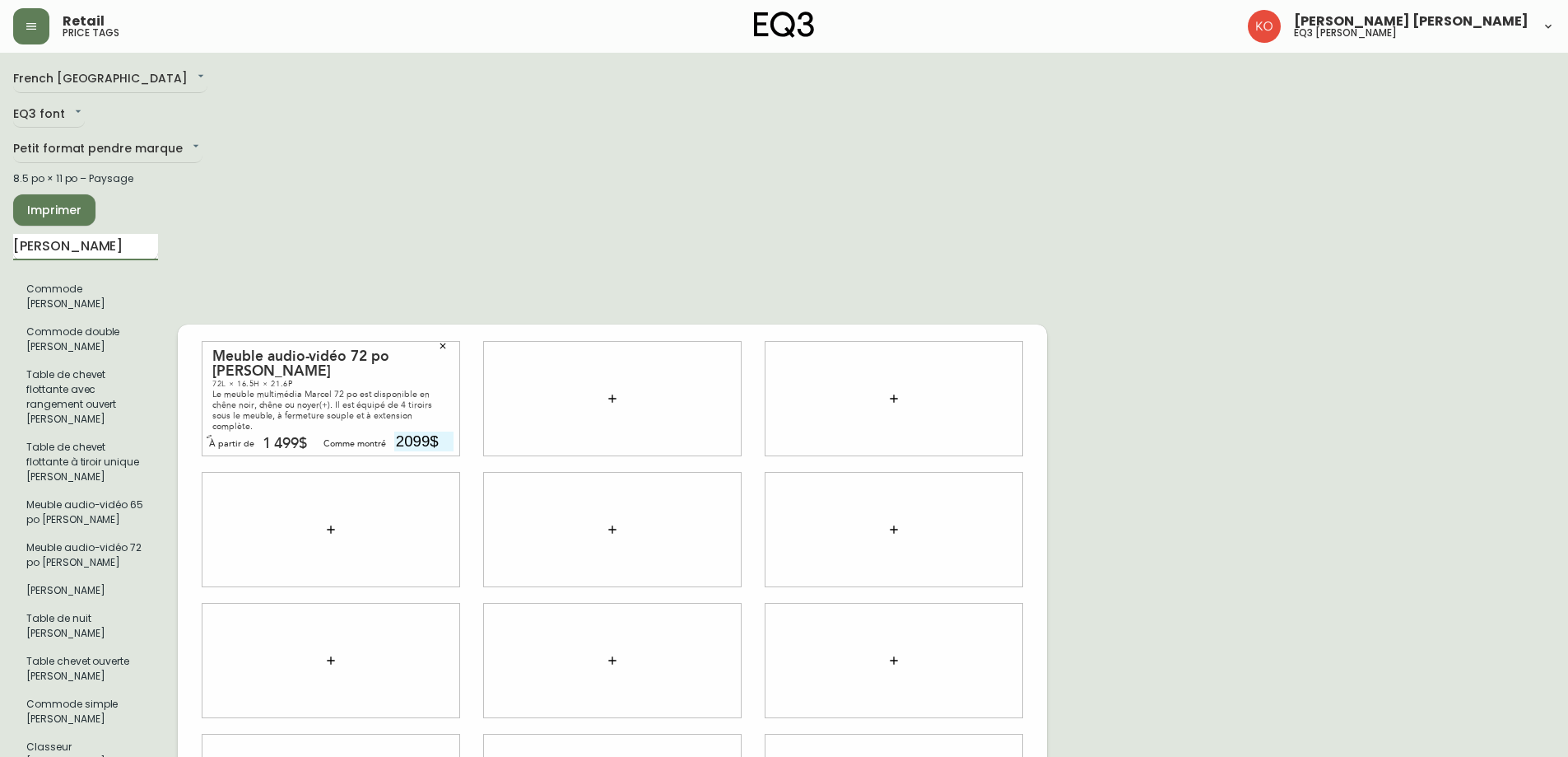
click at [116, 254] on input "[PERSON_NAME]" at bounding box center [86, 246] width 145 height 26
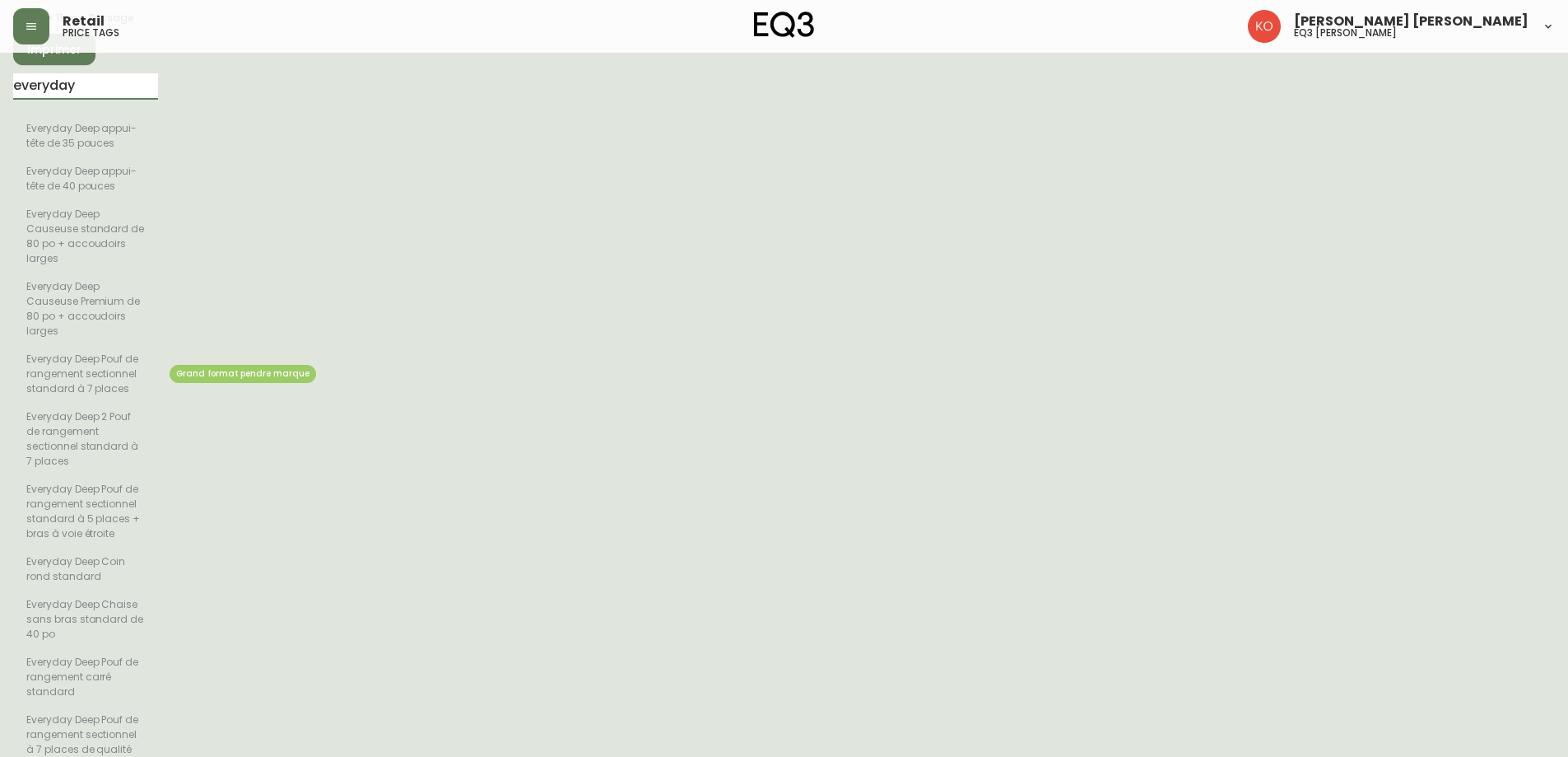
scroll to position [165, 0]
drag, startPoint x: 128, startPoint y: 77, endPoint x: 0, endPoint y: 8, distance: 145.4
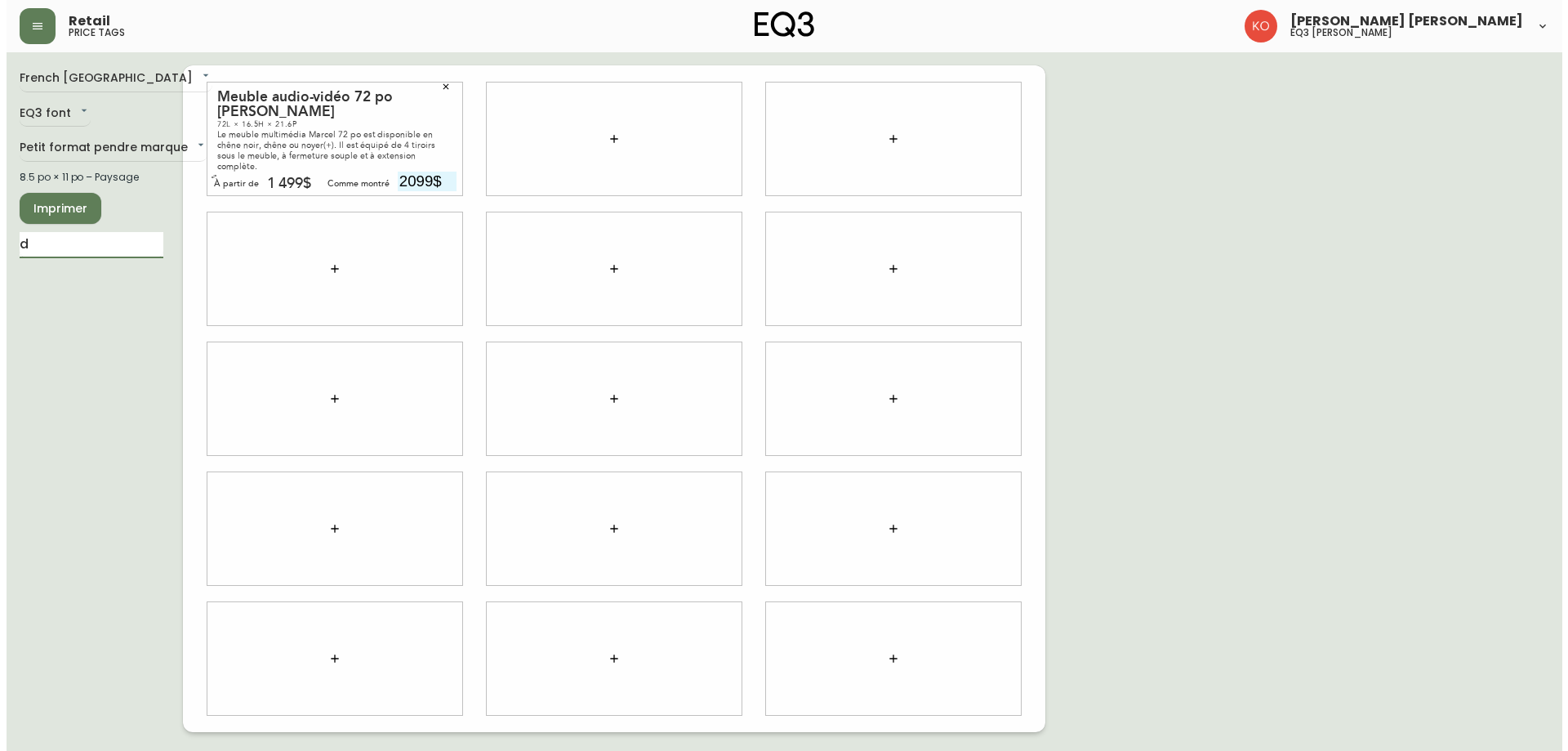
scroll to position [0, 0]
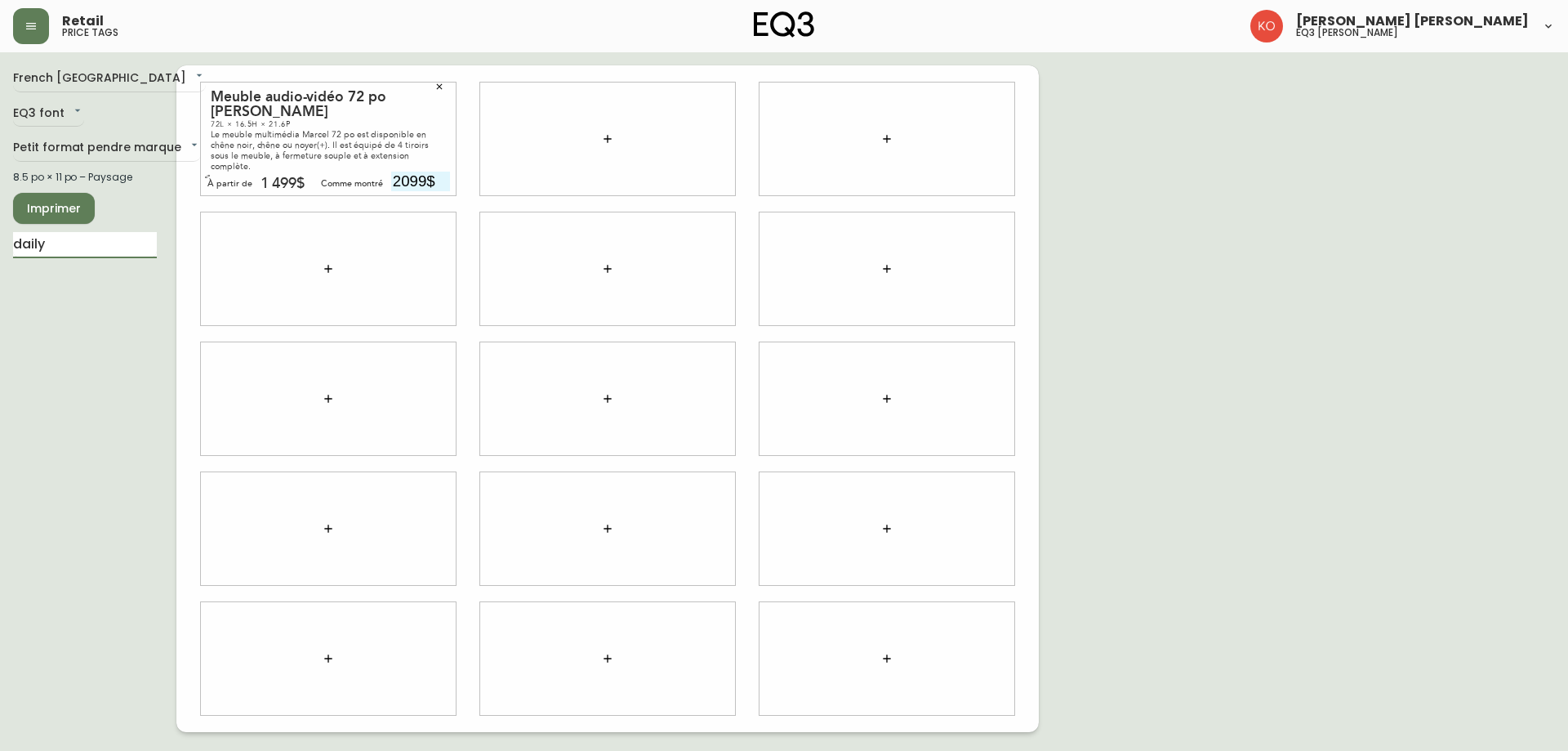
click at [60, 370] on div "French Canada fr_CA EQ3 font EQ3 Petit format pendre marque small 8.5 po × 11 p…" at bounding box center [95, 399] width 163 height 667
click at [87, 236] on input "daily" at bounding box center [85, 244] width 144 height 26
type input "daily"
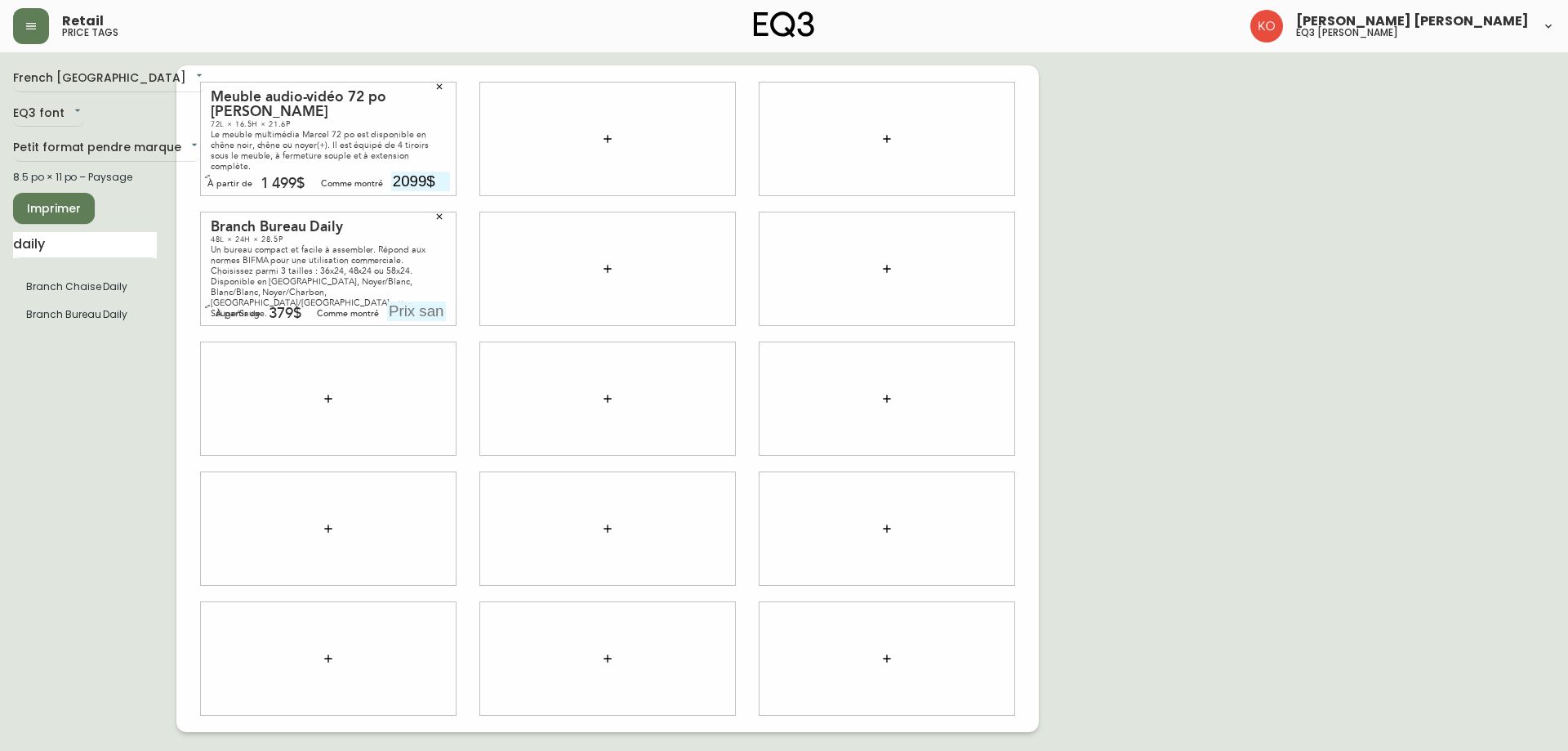
click at [439, 88] on icon "button" at bounding box center [439, 86] width 10 height 10
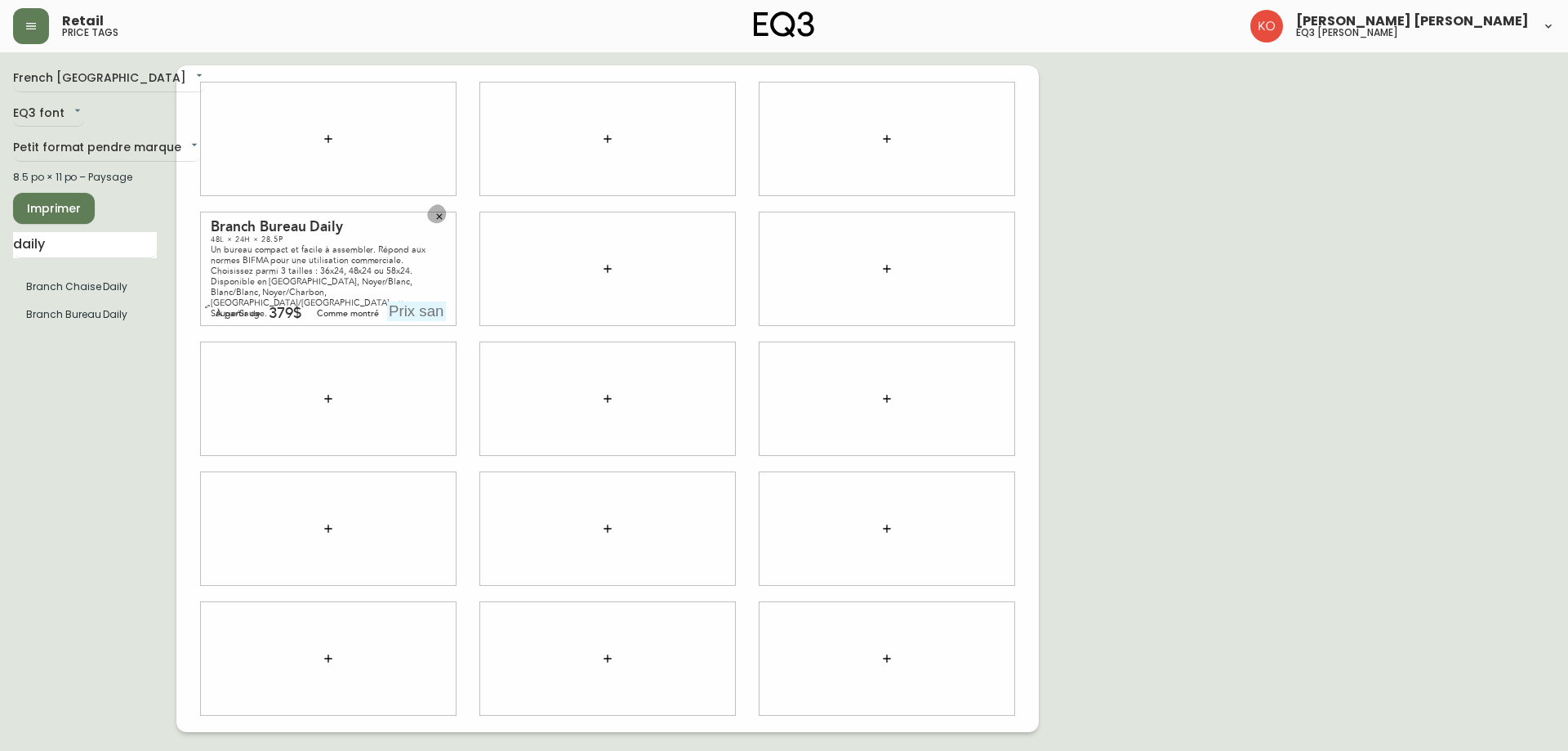
click at [437, 216] on icon "button" at bounding box center [439, 216] width 10 height 10
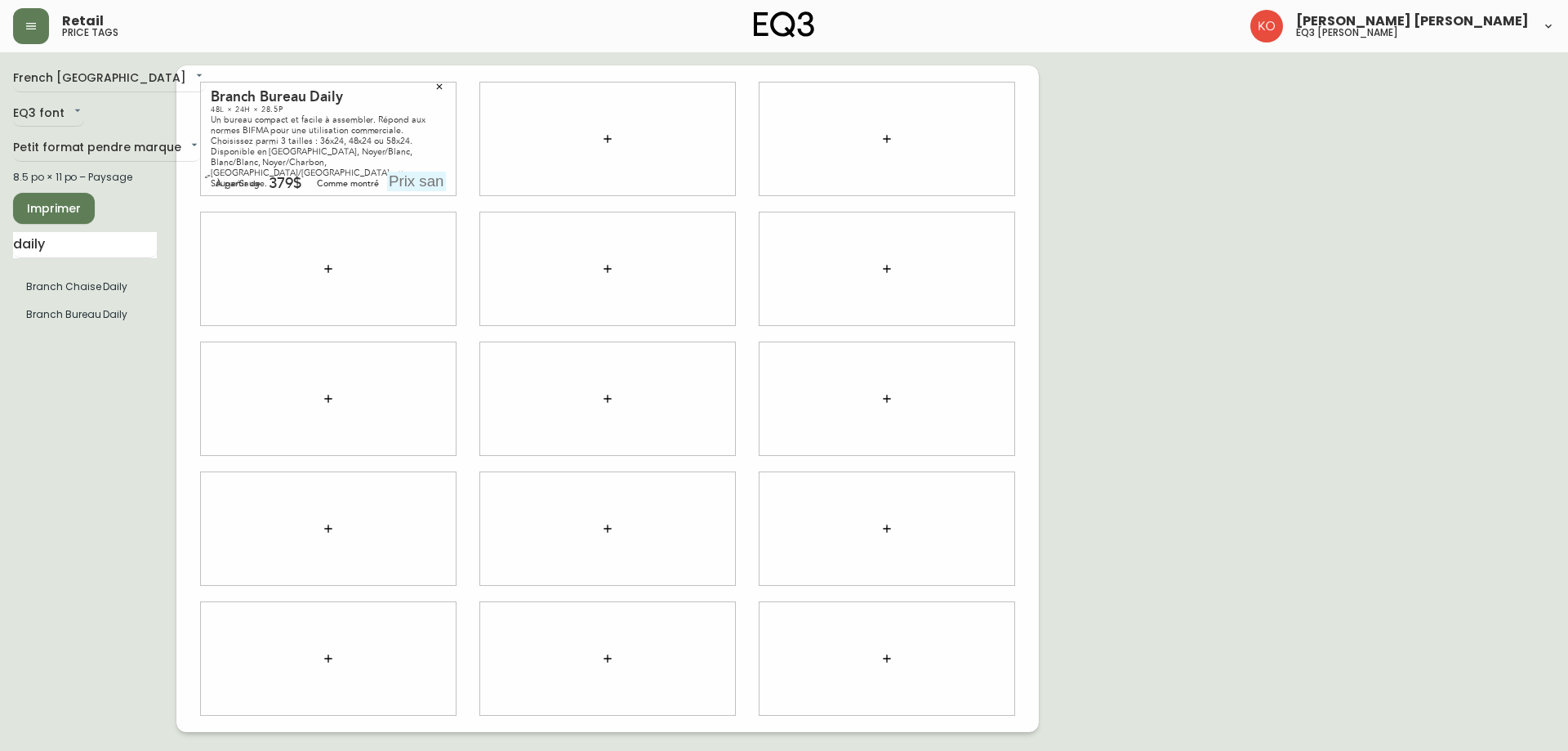
click at [410, 188] on input "text" at bounding box center [417, 181] width 59 height 20
type input "449$"
click at [1220, 263] on div "French Canada fr_CA EQ3 font EQ3 Petit format pendre marque small 8.5 po × 11 p…" at bounding box center [784, 399] width 1542 height 667
